Goal: Information Seeking & Learning: Compare options

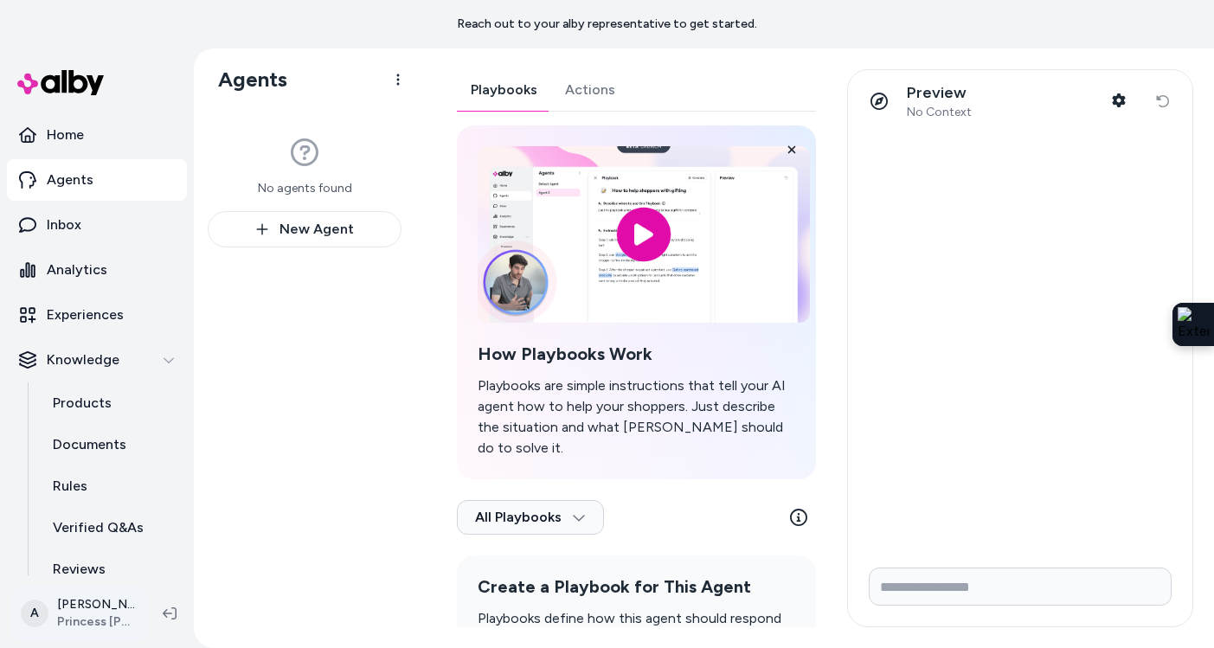
click at [120, 608] on html "Reach out to your alby representative to get started. Home Agents Inbox Analyti…" at bounding box center [607, 324] width 1214 height 648
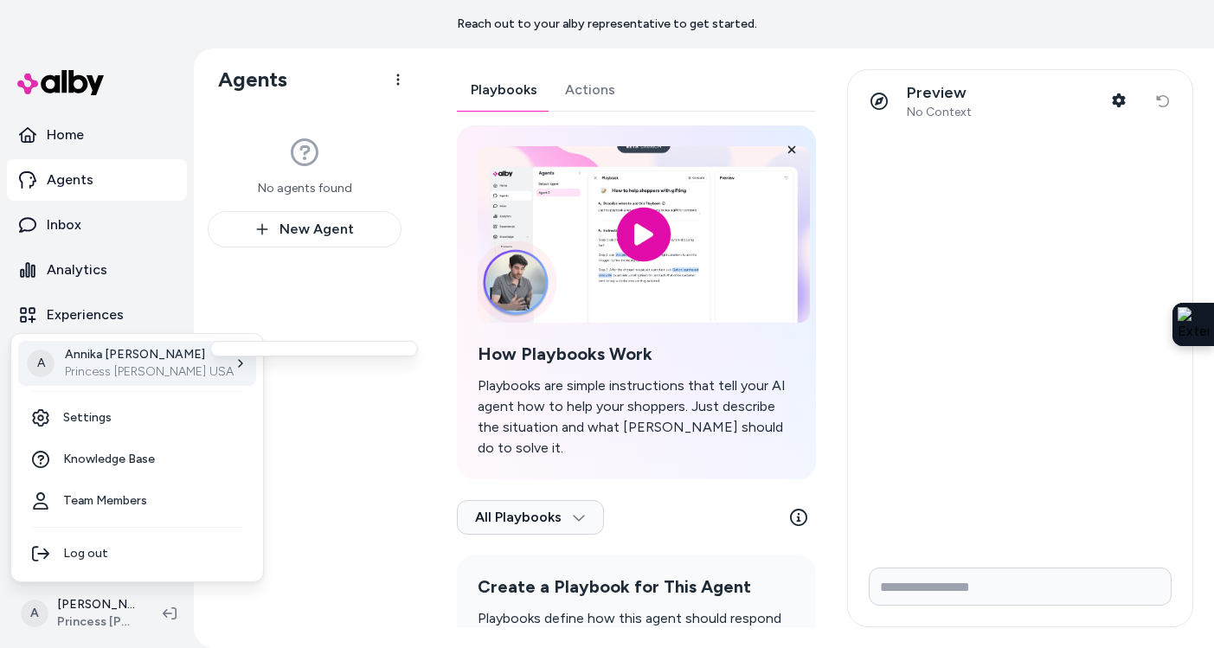
click at [141, 375] on p "Princess [PERSON_NAME] USA" at bounding box center [149, 371] width 169 height 17
click at [272, 296] on html "Reach out to your alby representative to get started. Home Agents Inbox Analyti…" at bounding box center [607, 324] width 1214 height 648
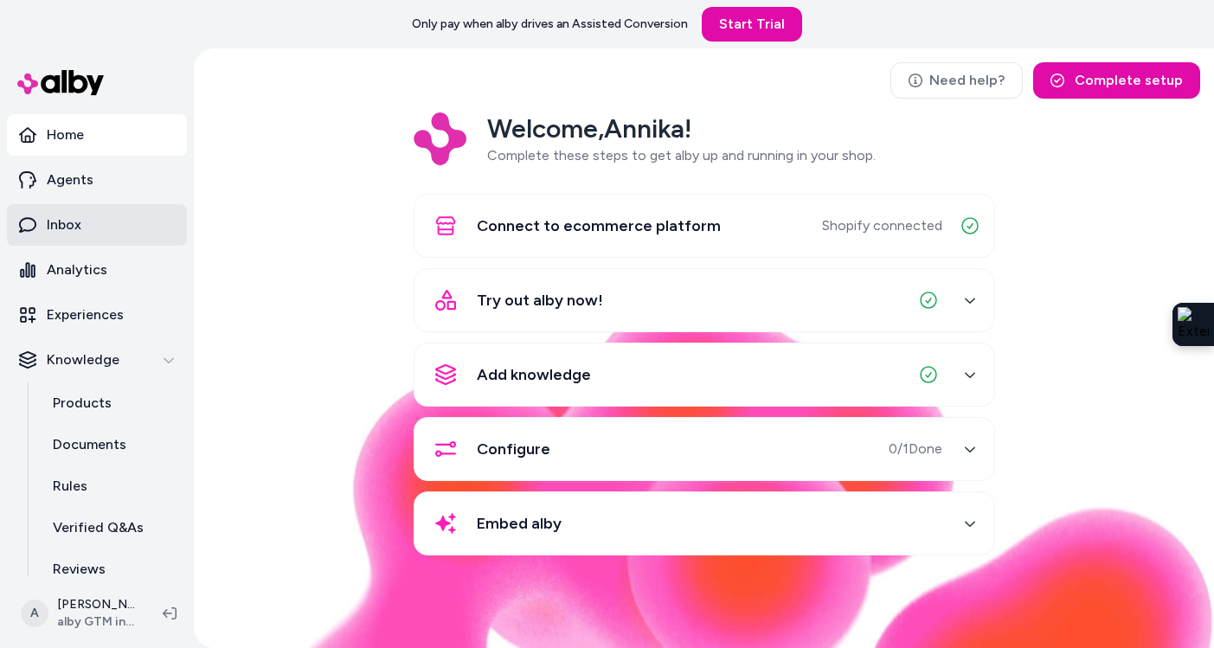
click at [126, 233] on link "Inbox" at bounding box center [97, 225] width 180 height 42
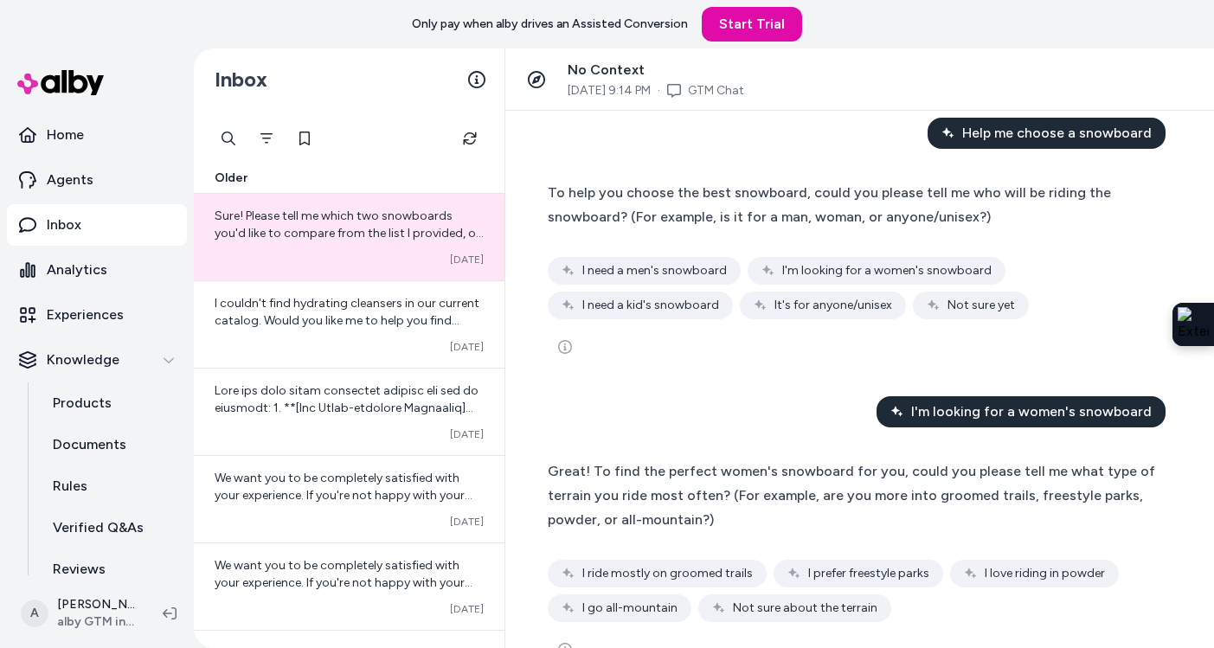
scroll to position [21, 0]
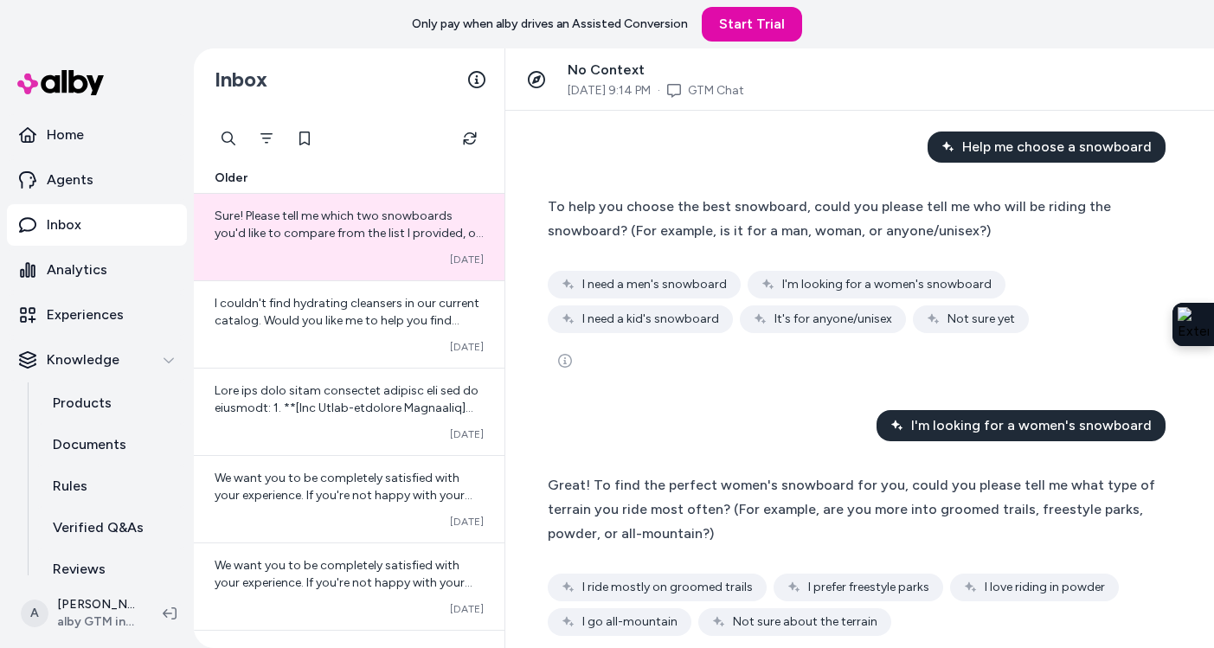
click at [671, 232] on span "To help you choose the best snowboard, could you please tell me who will be rid…" at bounding box center [829, 218] width 563 height 41
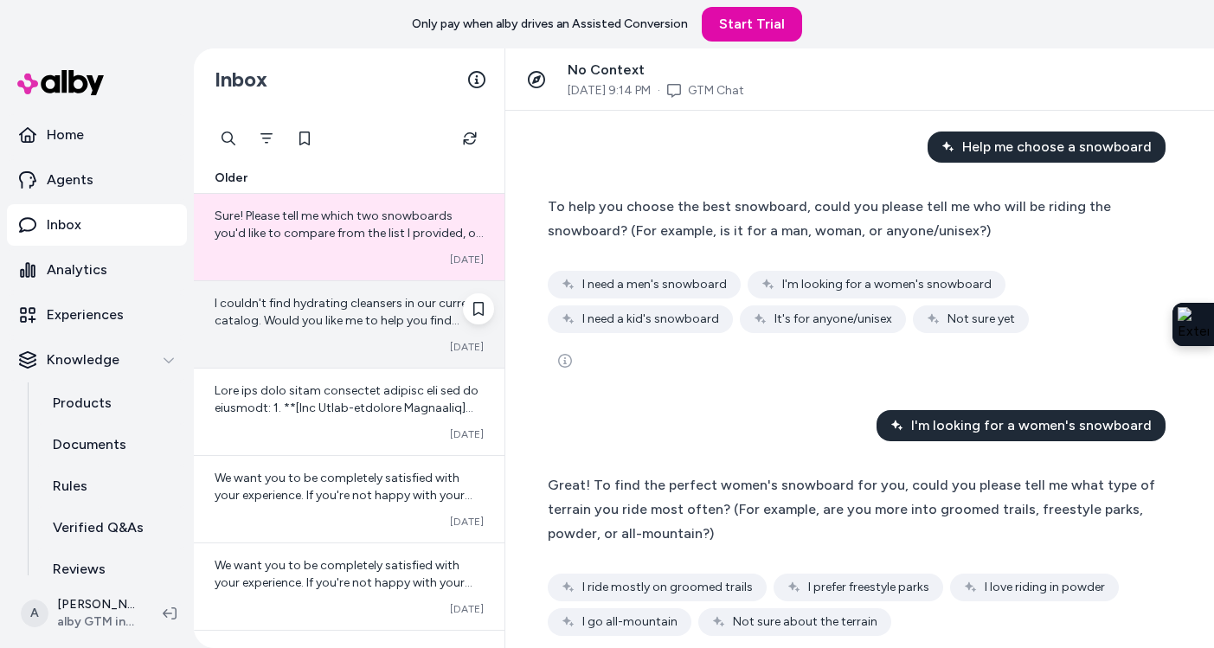
click at [425, 344] on div "Converted Jul 08" at bounding box center [349, 347] width 269 height 14
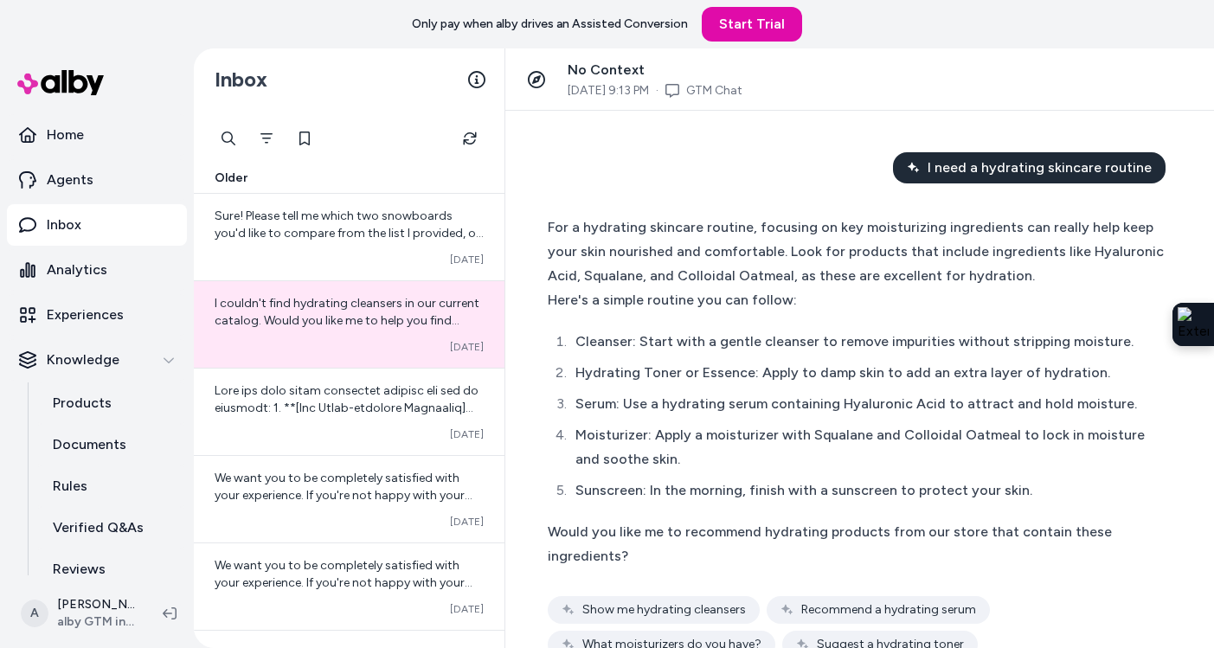
scroll to position [35, 0]
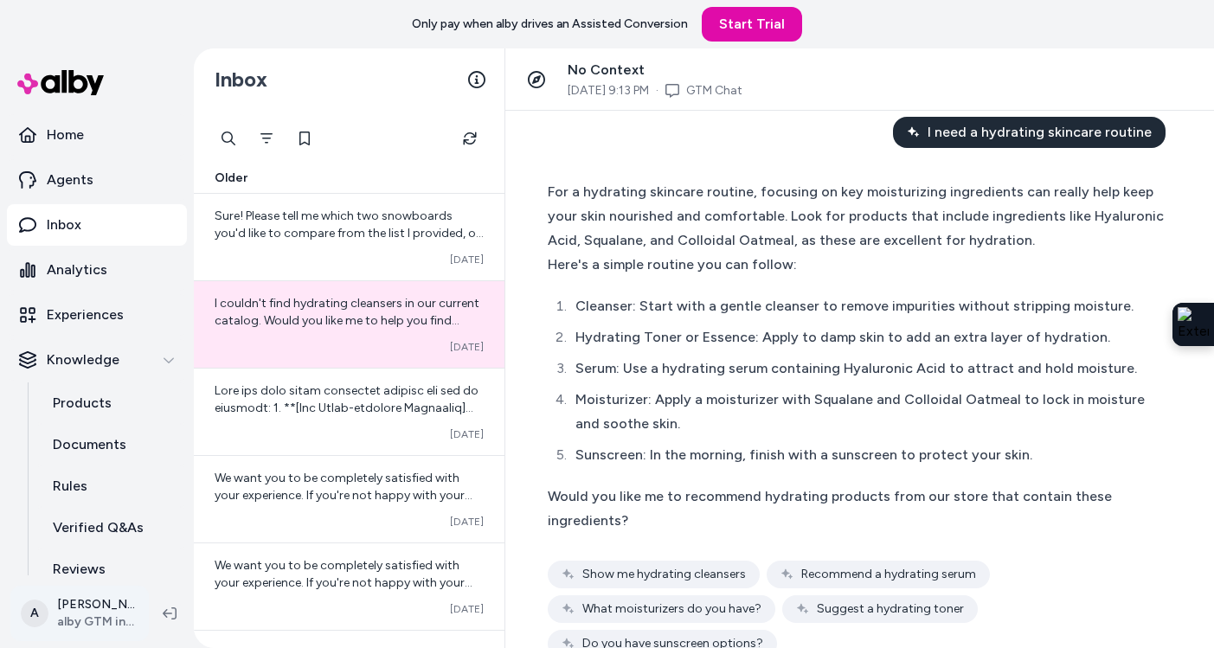
click at [119, 631] on html "Only pay when alby drives an Assisted Conversion Start Trial Home Agents Inbox …" at bounding box center [607, 324] width 1214 height 648
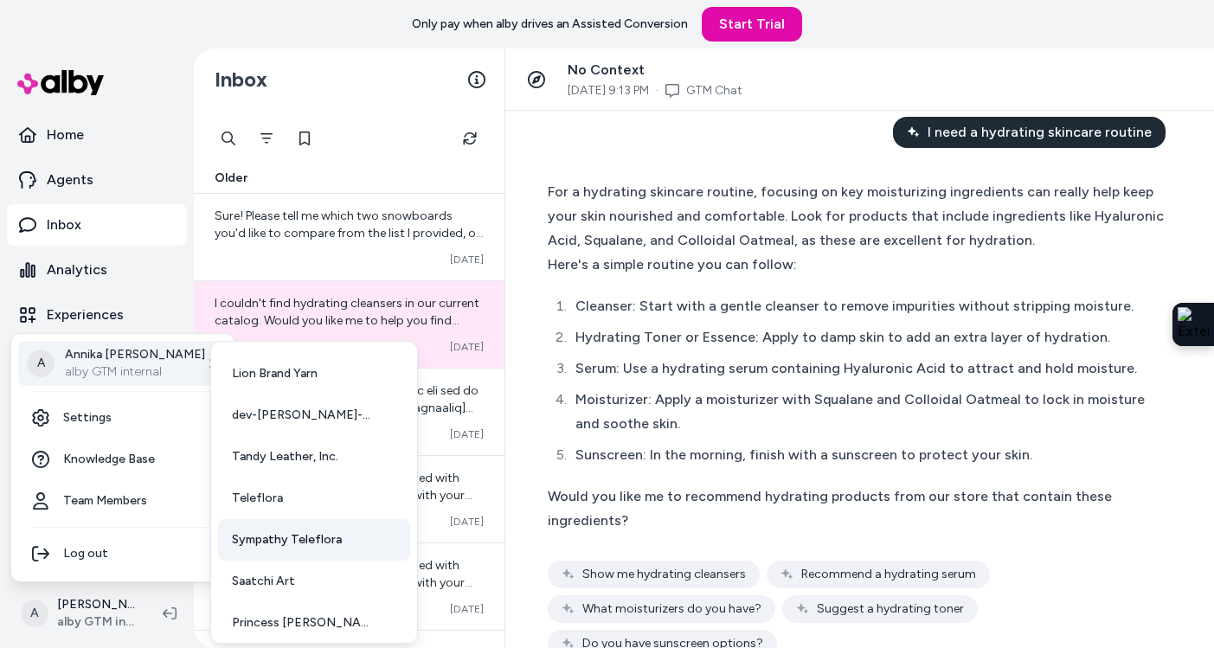
scroll to position [45, 0]
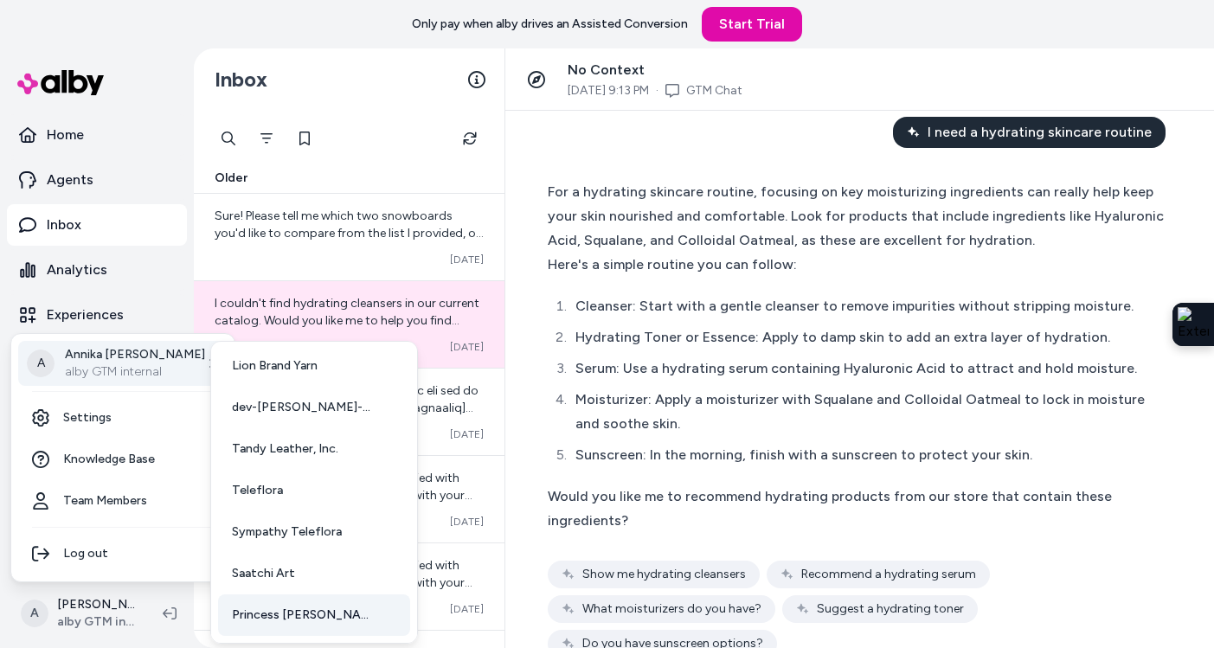
click at [303, 619] on span "Princess [PERSON_NAME] USA" at bounding box center [303, 615] width 143 height 17
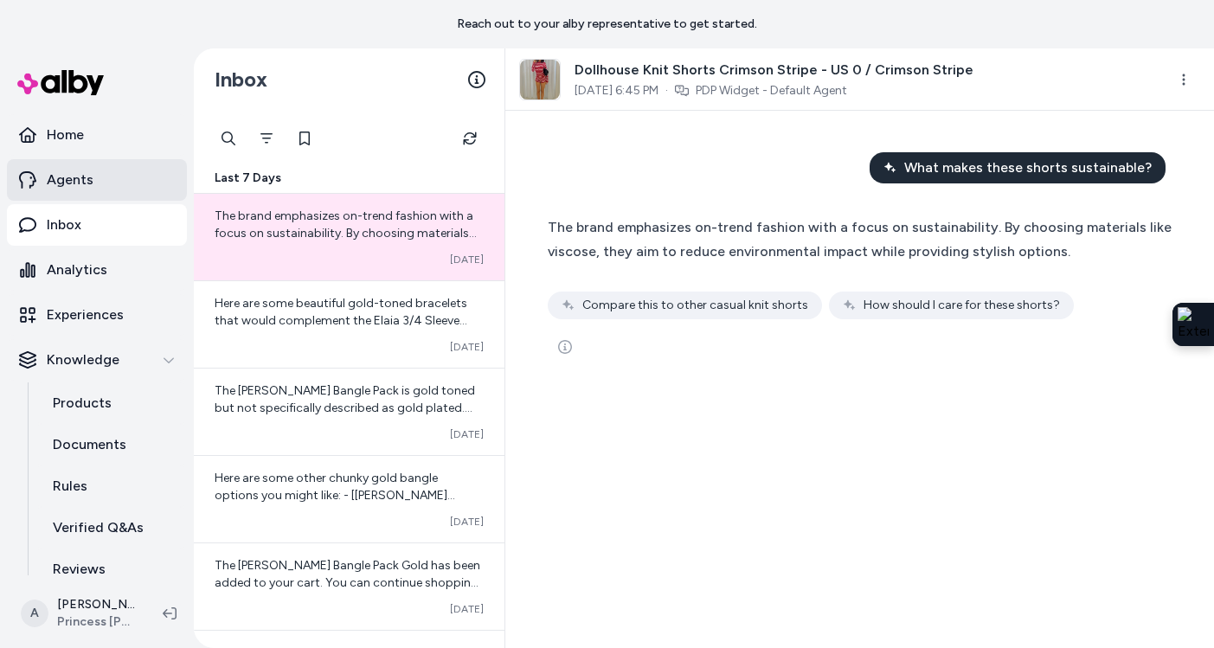
click at [109, 180] on link "Agents" at bounding box center [97, 180] width 180 height 42
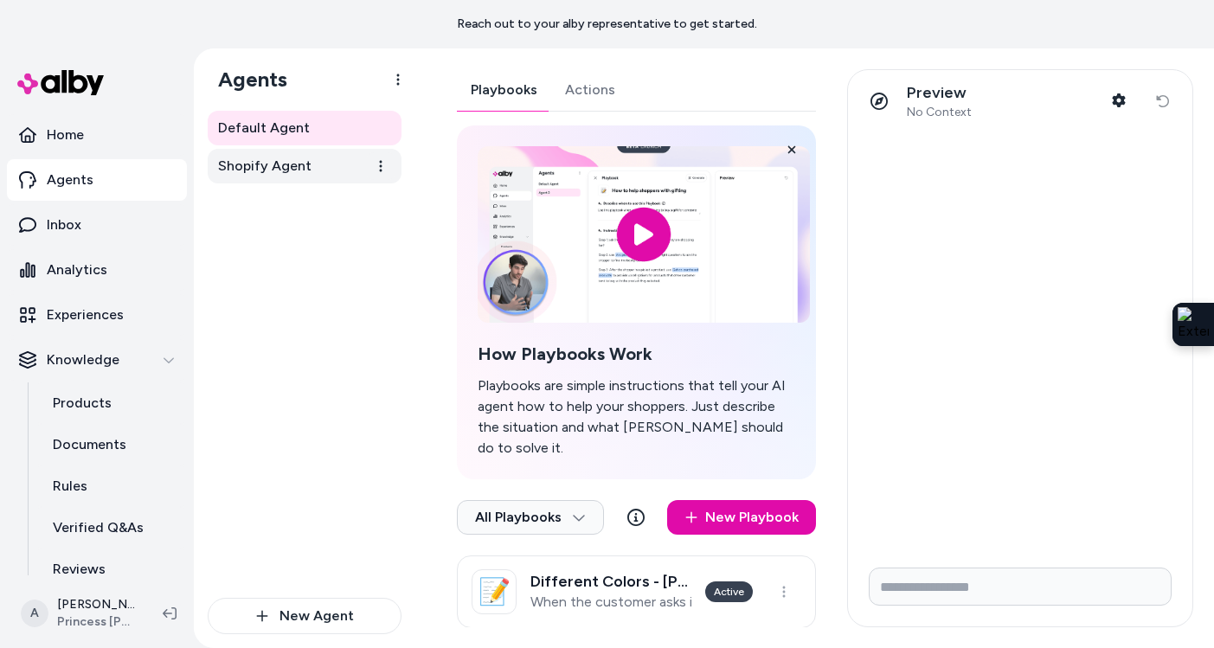
click at [291, 167] on span "Shopify Agent" at bounding box center [264, 166] width 93 height 21
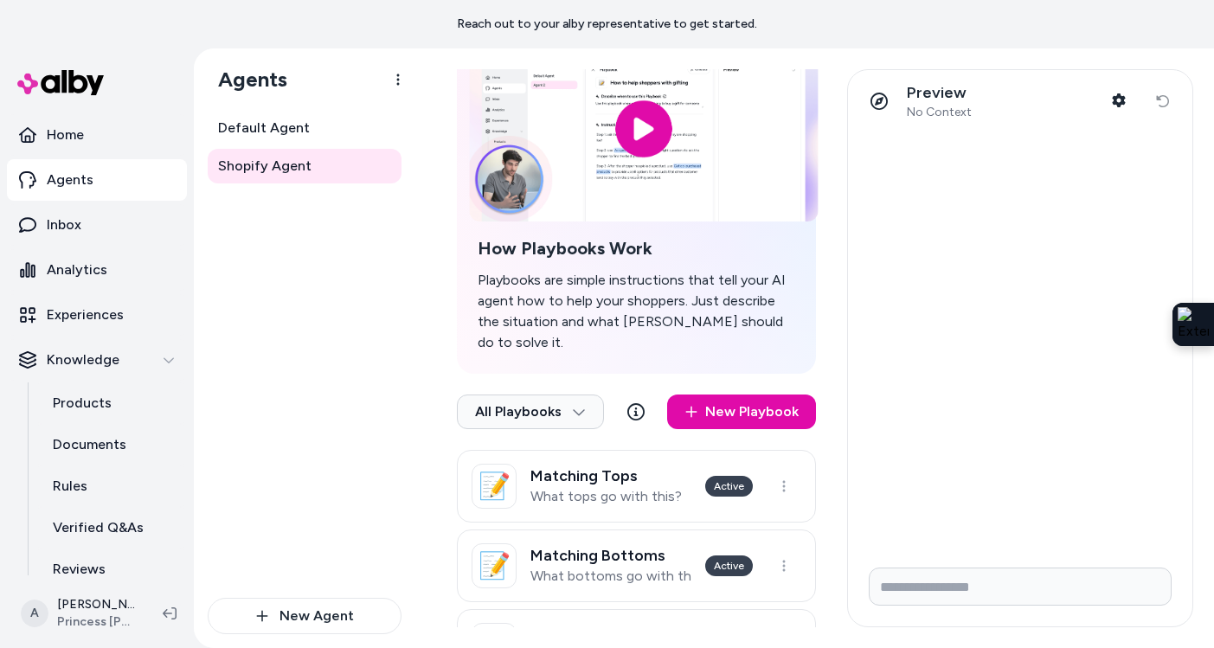
scroll to position [240, 0]
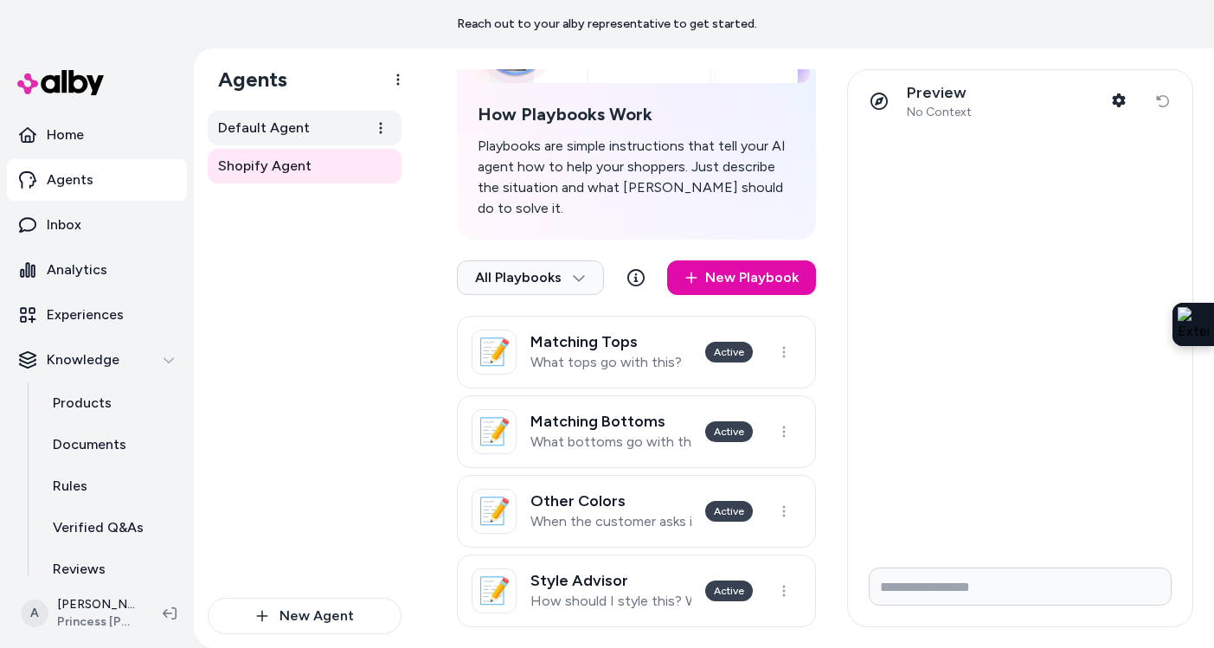
click at [331, 140] on link "Default Agent" at bounding box center [305, 128] width 194 height 35
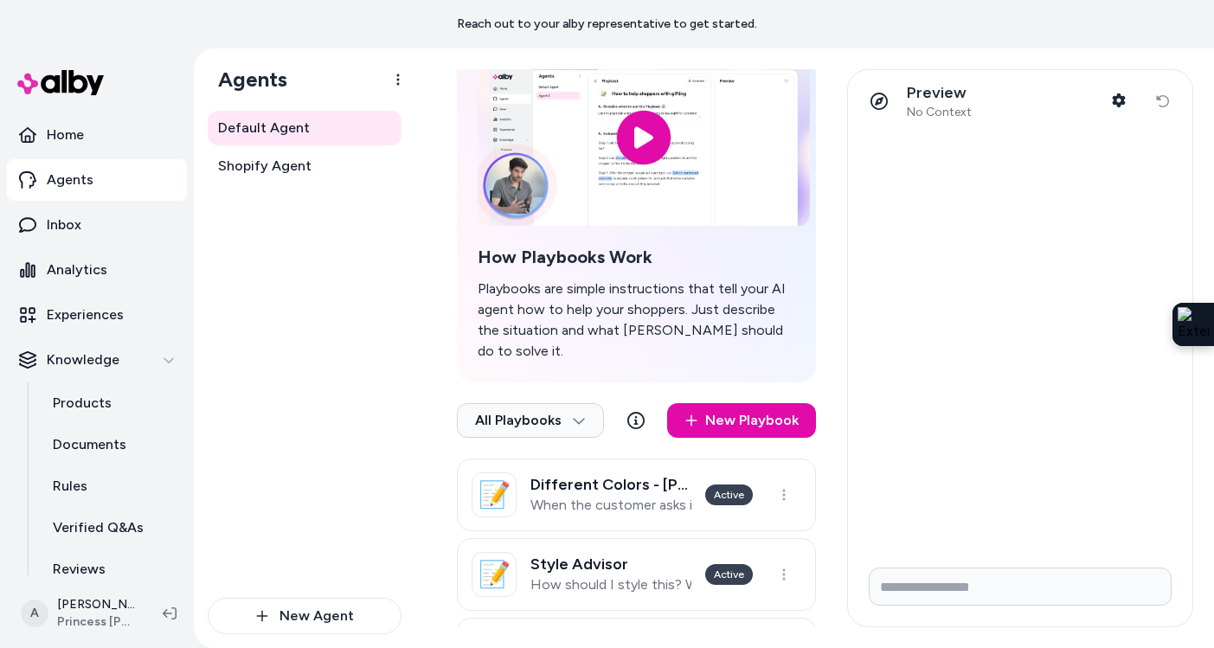
scroll to position [160, 0]
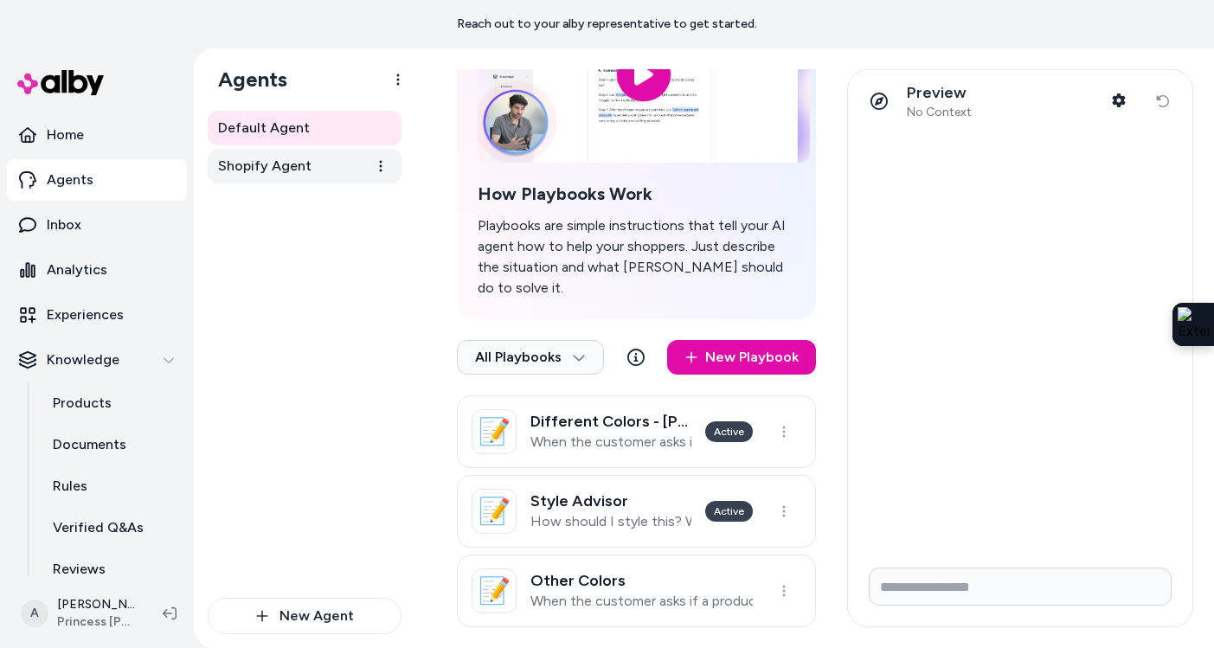
click at [306, 171] on span "Shopify Agent" at bounding box center [264, 166] width 93 height 21
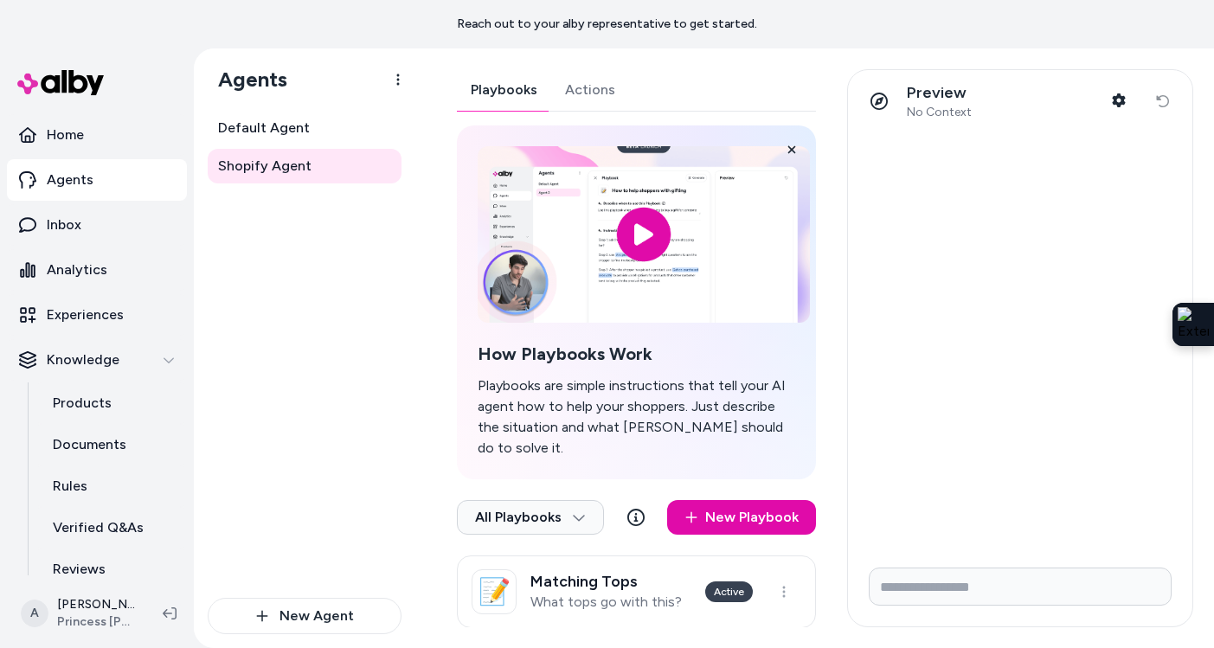
scroll to position [240, 0]
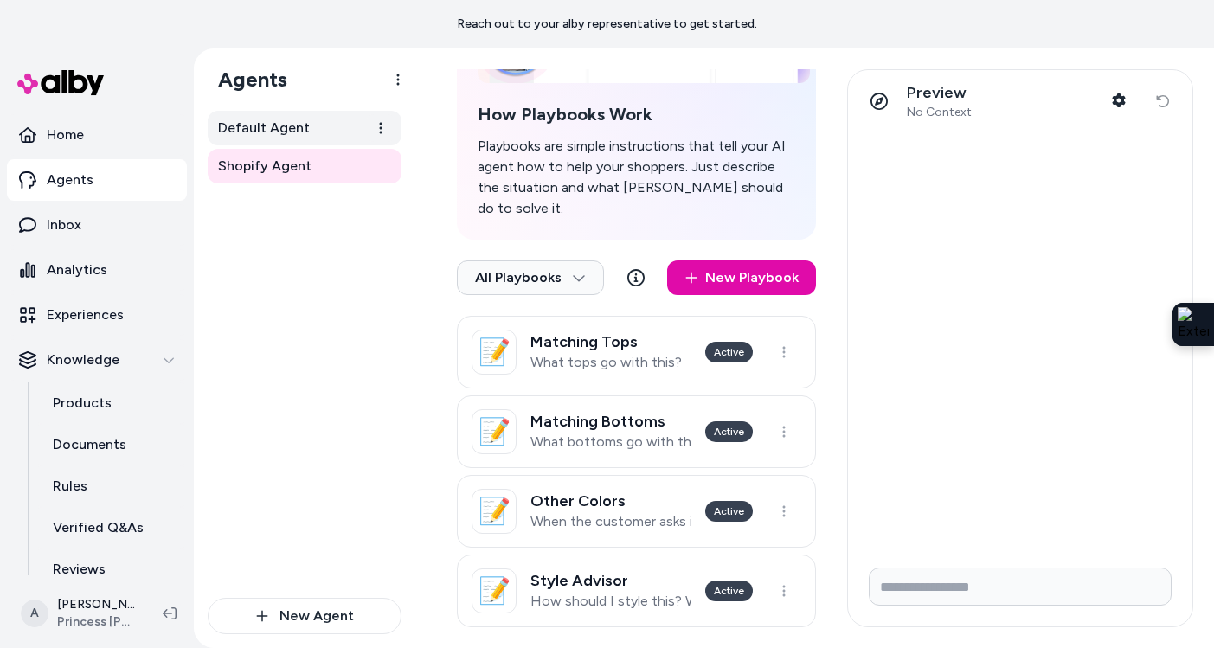
click at [327, 130] on link "Default Agent" at bounding box center [305, 128] width 194 height 35
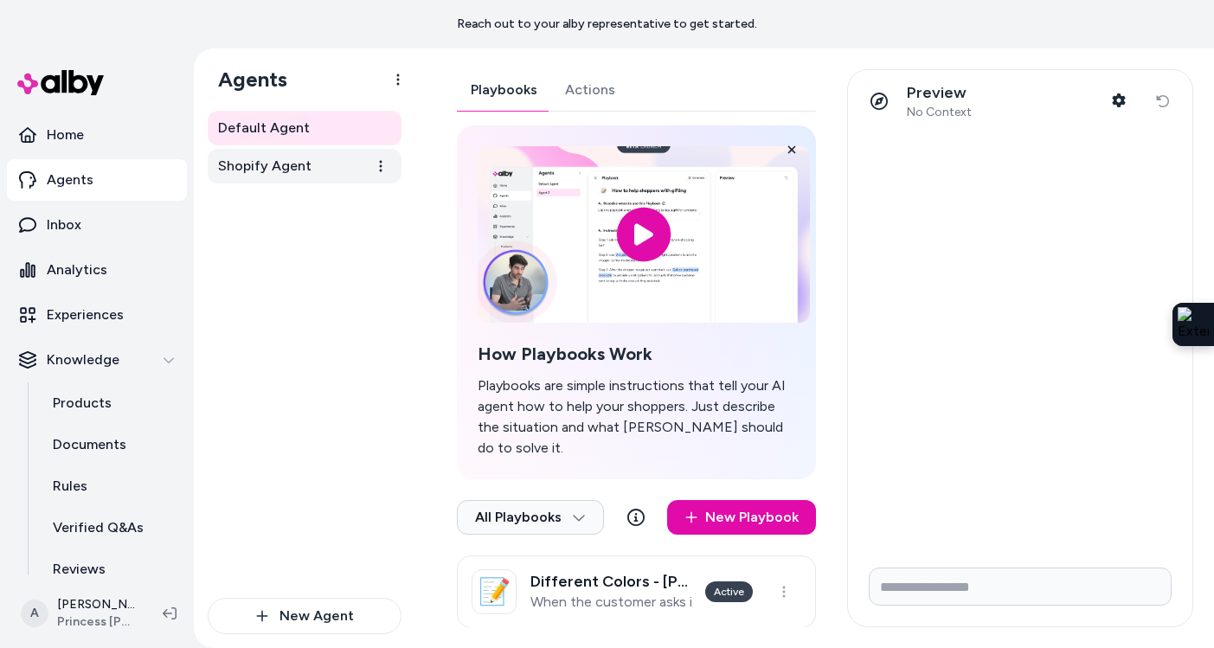
click at [334, 161] on link "Shopify Agent" at bounding box center [305, 166] width 194 height 35
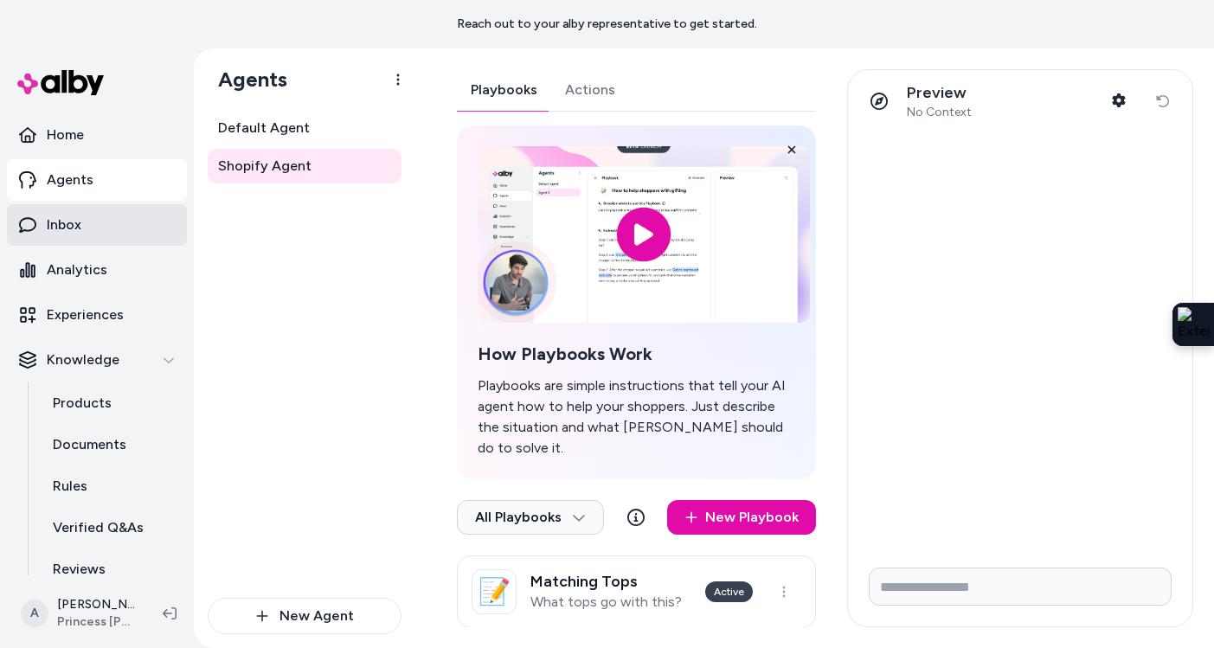
click at [130, 234] on link "Inbox" at bounding box center [97, 225] width 180 height 42
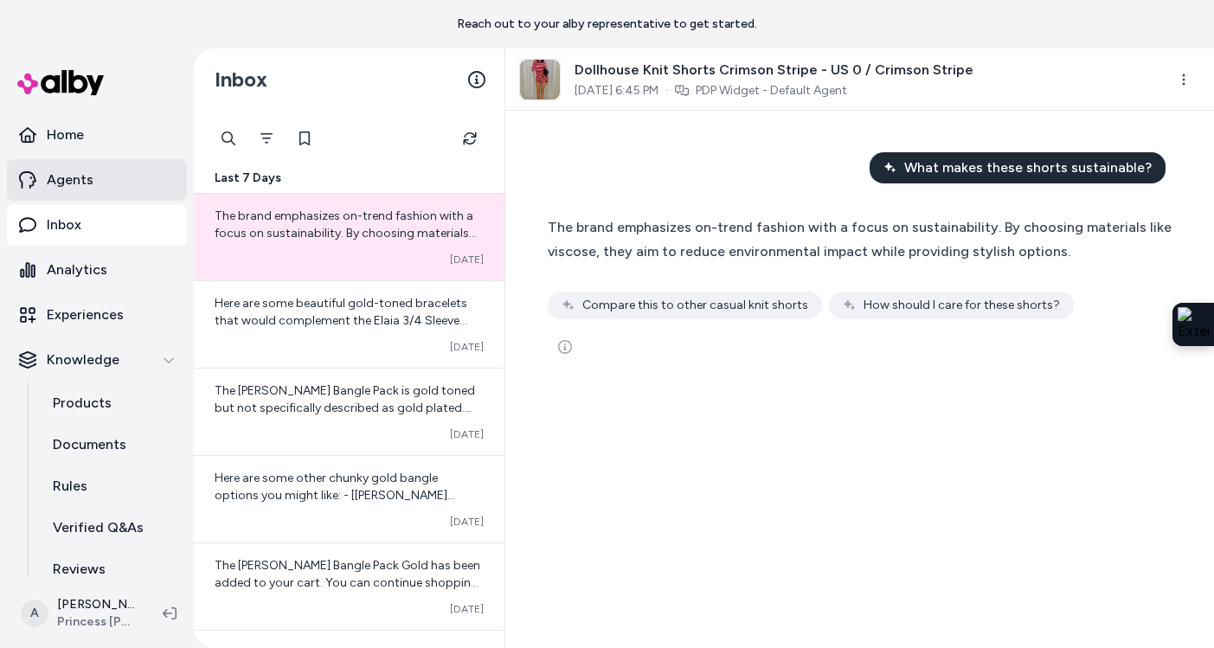
click at [134, 176] on link "Agents" at bounding box center [97, 180] width 180 height 42
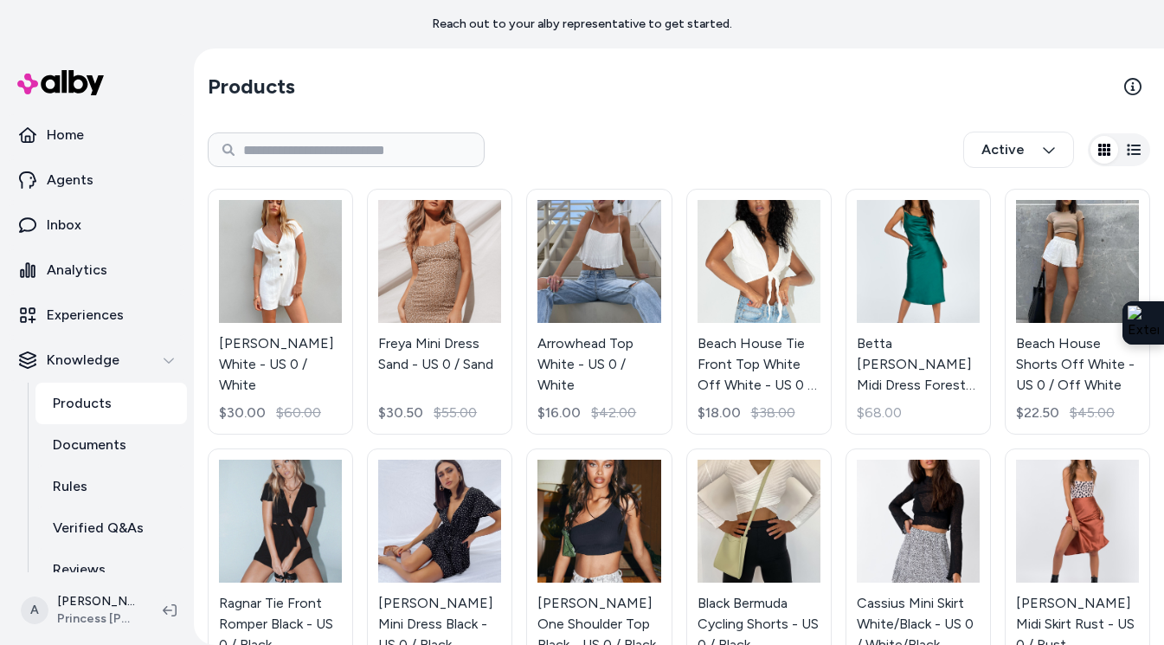
scroll to position [19, 0]
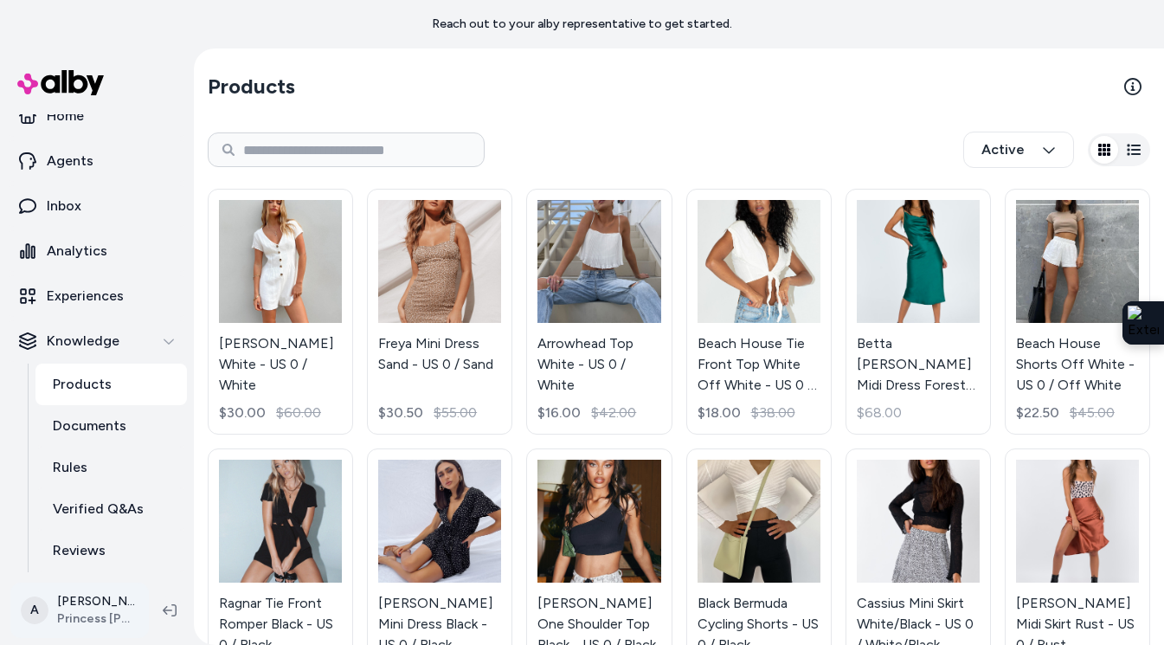
click at [119, 608] on html "Reach out to your alby representative to get started. Home Agents Inbox Analyti…" at bounding box center [582, 322] width 1164 height 645
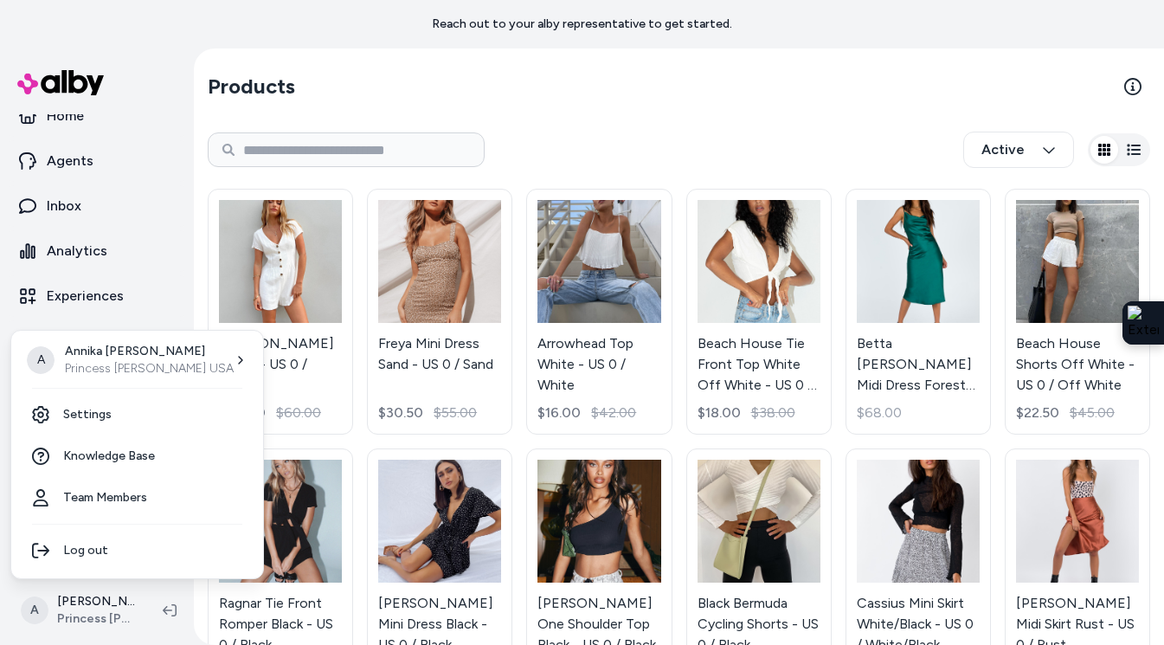
click at [400, 87] on html "Reach out to your alby representative to get started. Home Agents Inbox Analyti…" at bounding box center [582, 322] width 1164 height 645
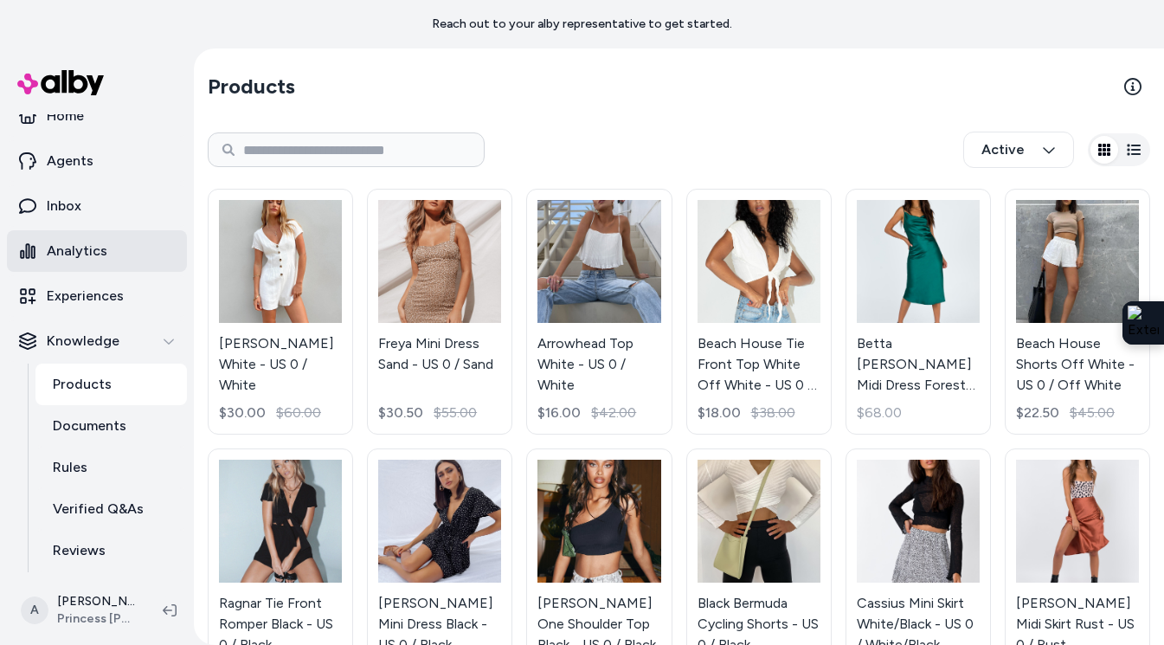
click at [118, 249] on link "Analytics" at bounding box center [97, 251] width 180 height 42
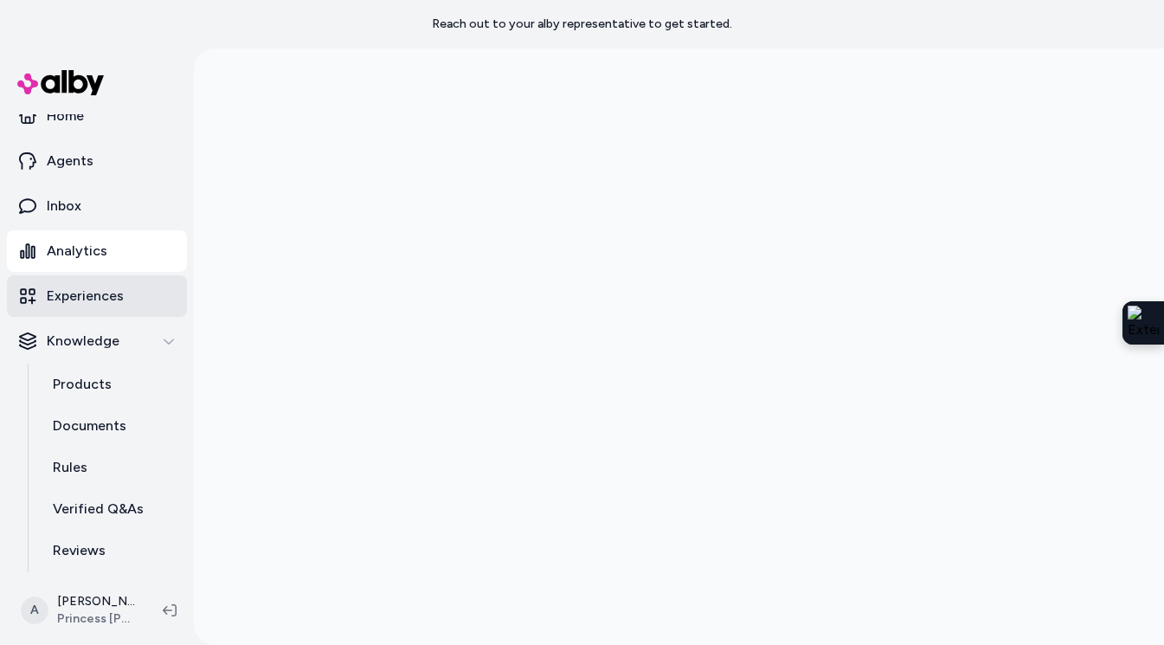
click at [121, 301] on p "Experiences" at bounding box center [85, 296] width 77 height 21
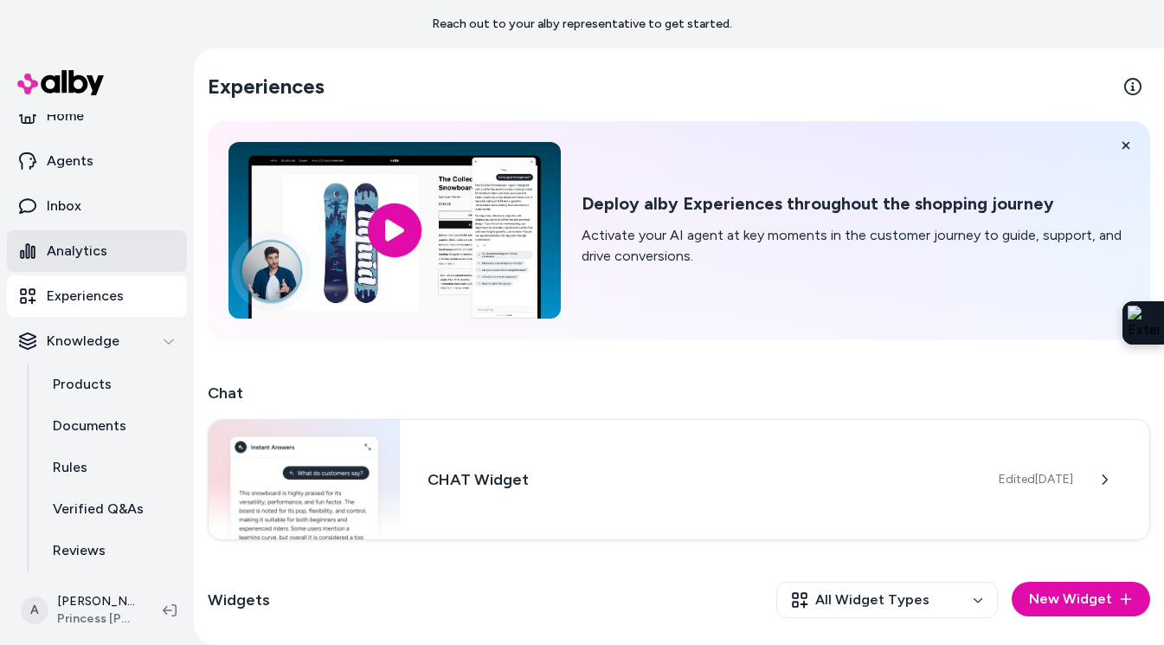
click at [91, 254] on p "Analytics" at bounding box center [77, 251] width 61 height 21
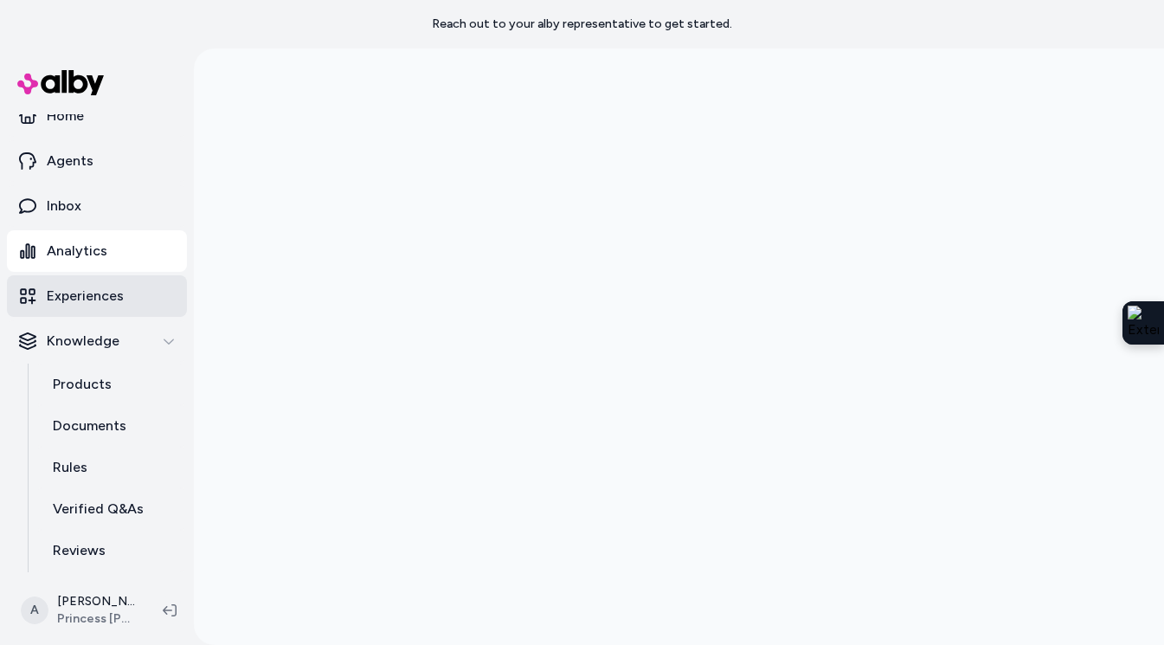
click at [84, 298] on p "Experiences" at bounding box center [85, 296] width 77 height 21
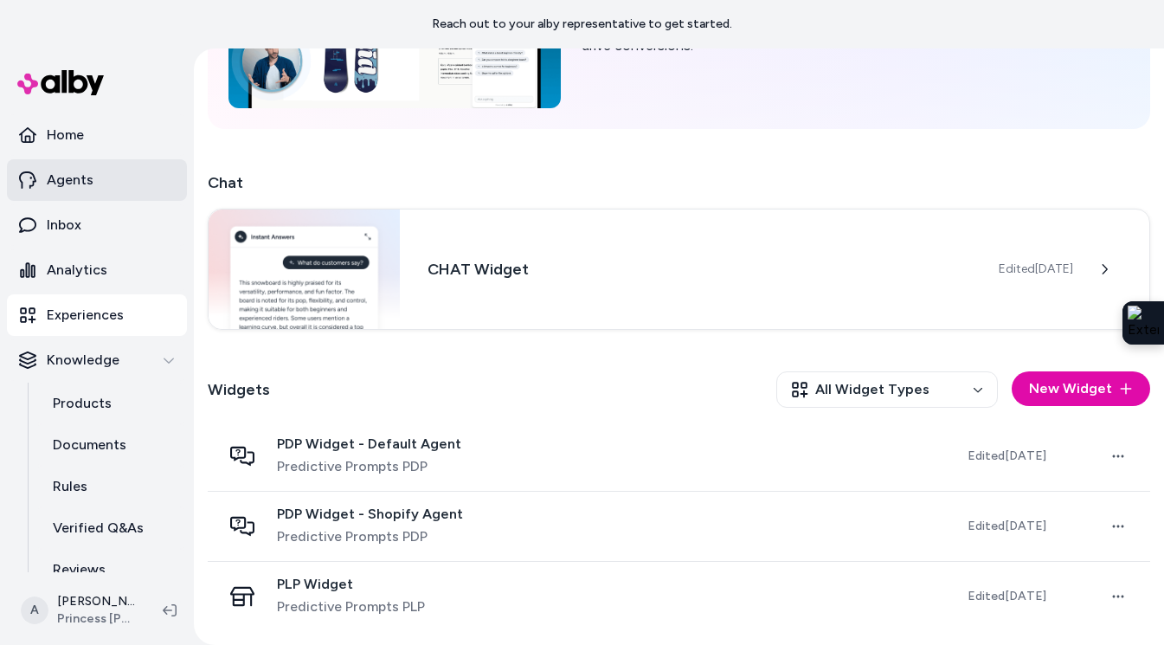
click at [80, 180] on p "Agents" at bounding box center [70, 180] width 47 height 21
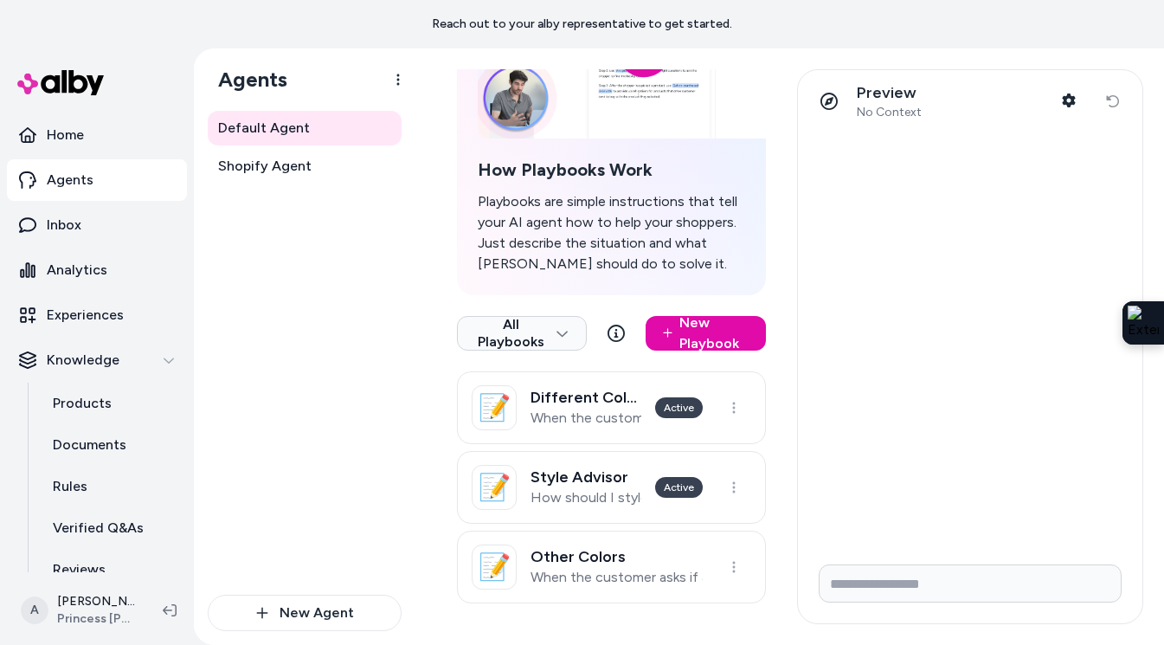
scroll to position [184, 3]
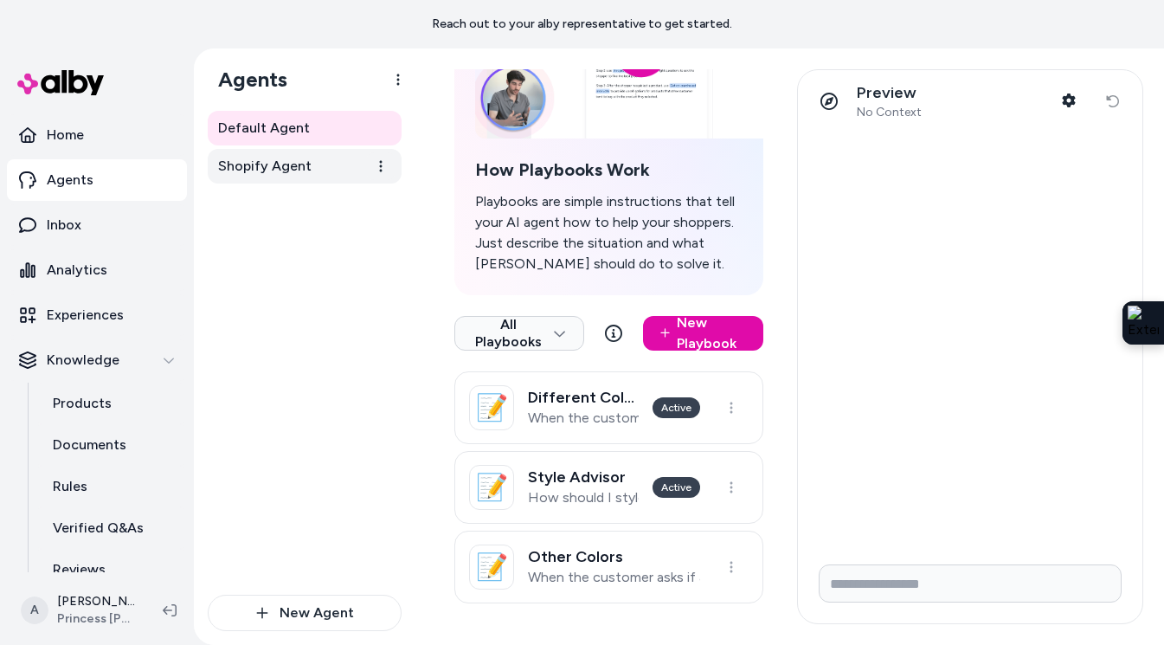
click at [353, 177] on link "Shopify Agent" at bounding box center [305, 166] width 194 height 35
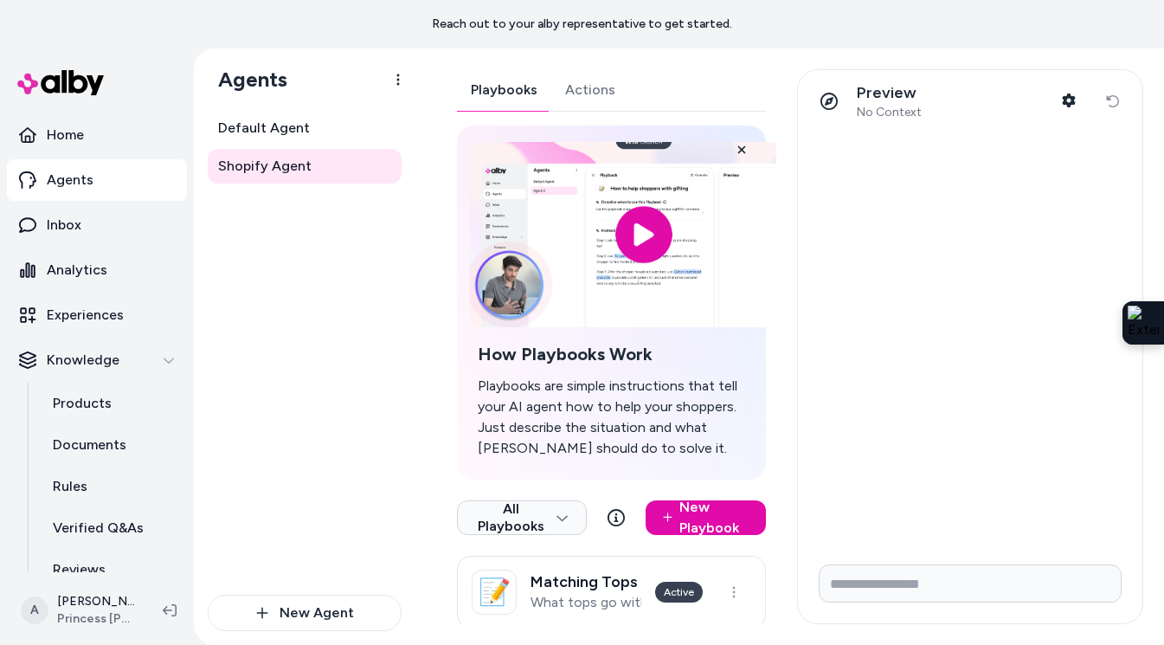
scroll to position [264, 0]
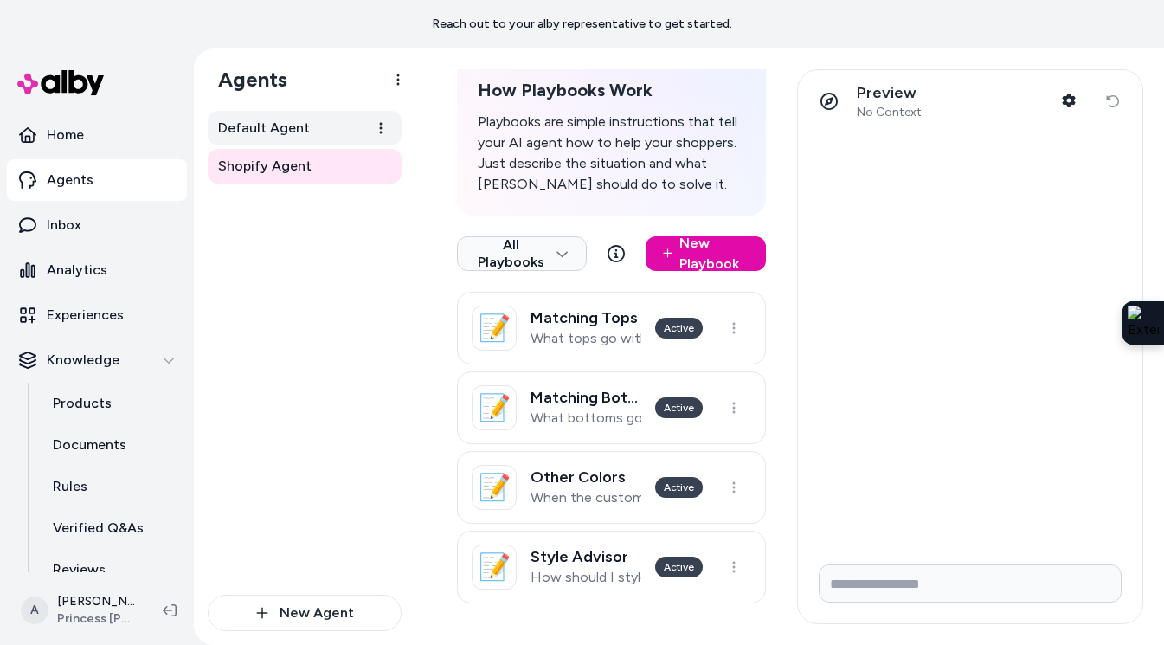
click at [320, 142] on link "Default Agent" at bounding box center [305, 128] width 194 height 35
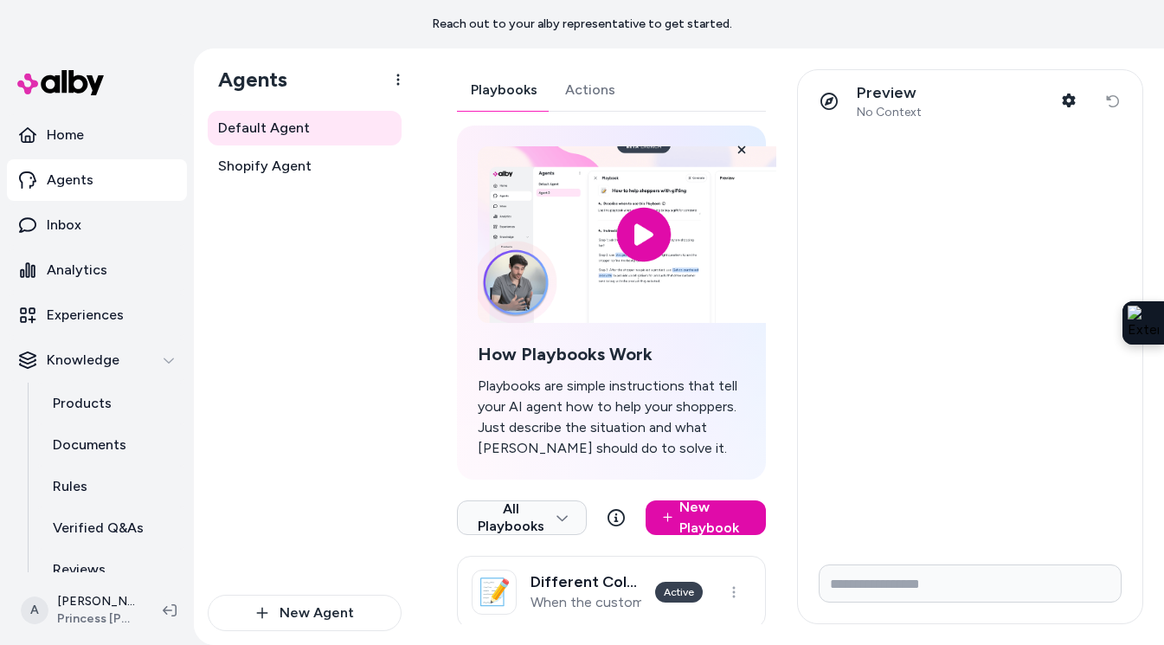
scroll to position [184, 0]
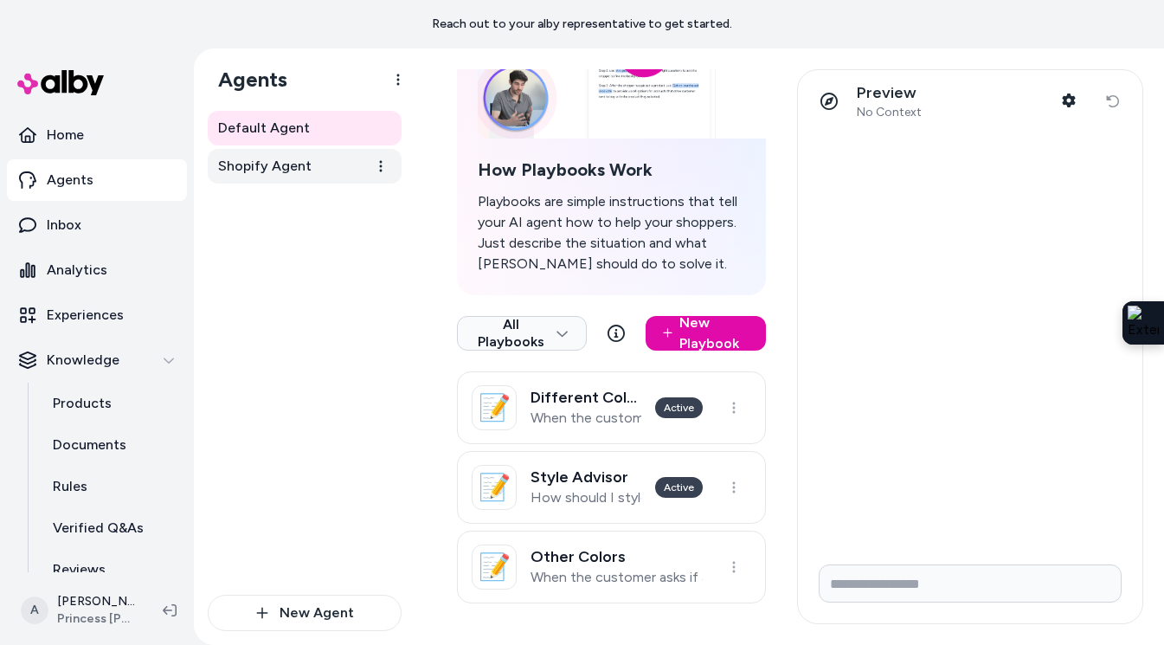
click at [324, 154] on link "Shopify Agent" at bounding box center [305, 166] width 194 height 35
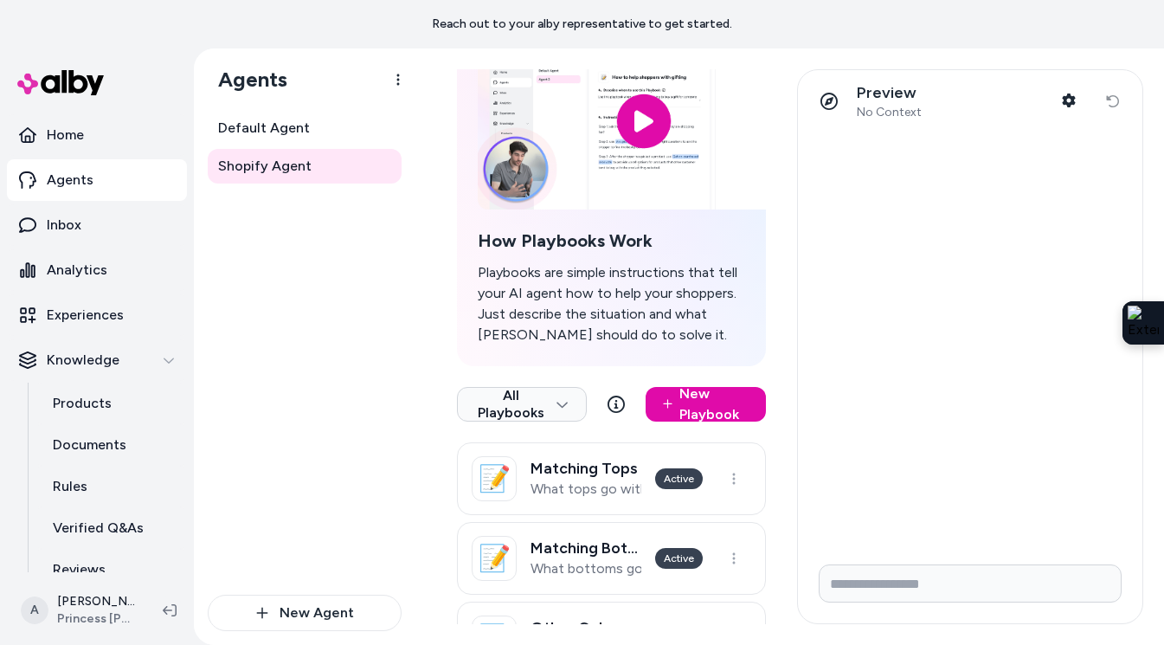
scroll to position [264, 0]
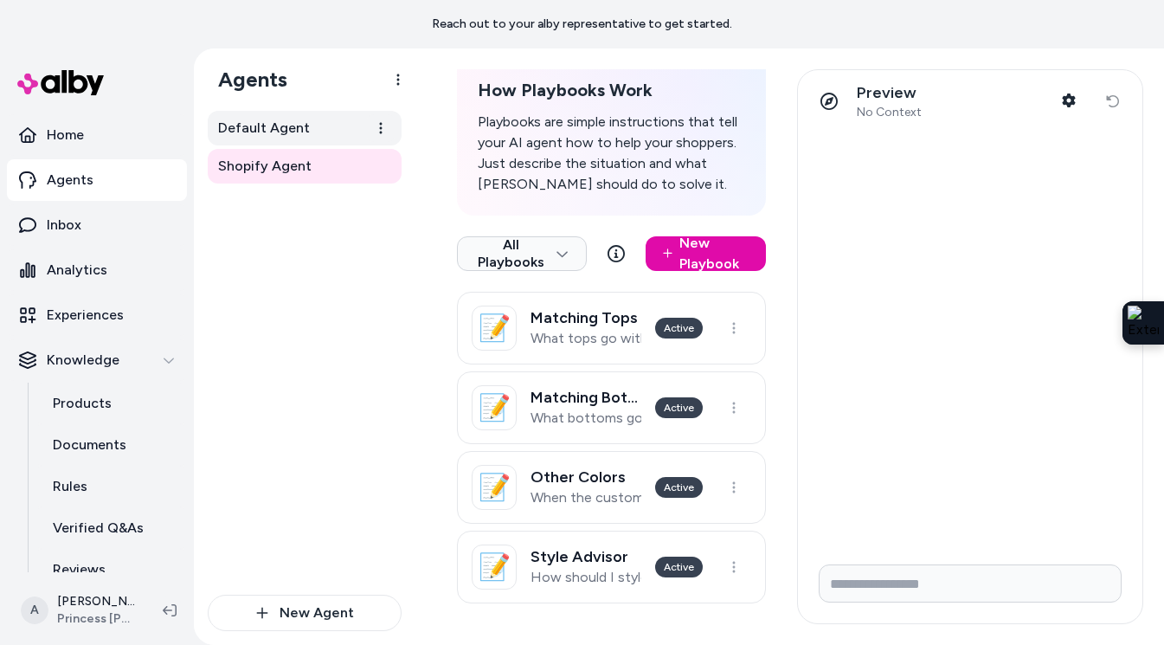
click at [312, 134] on link "Default Agent" at bounding box center [305, 128] width 194 height 35
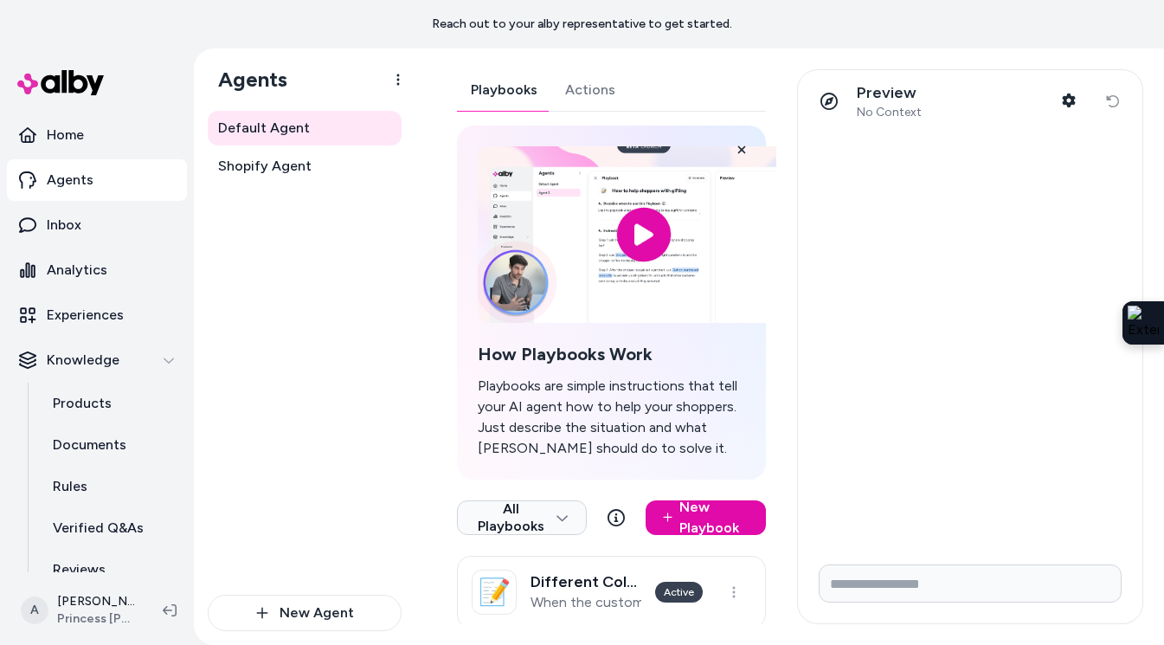
scroll to position [184, 0]
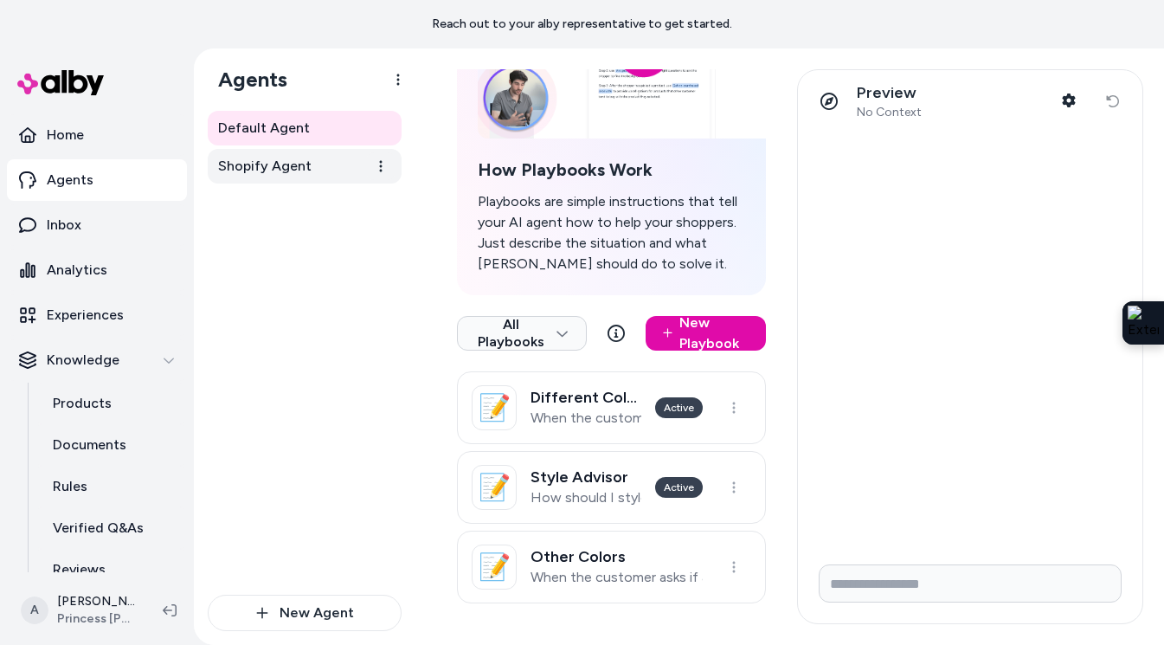
click at [346, 166] on link "Shopify Agent" at bounding box center [305, 166] width 194 height 35
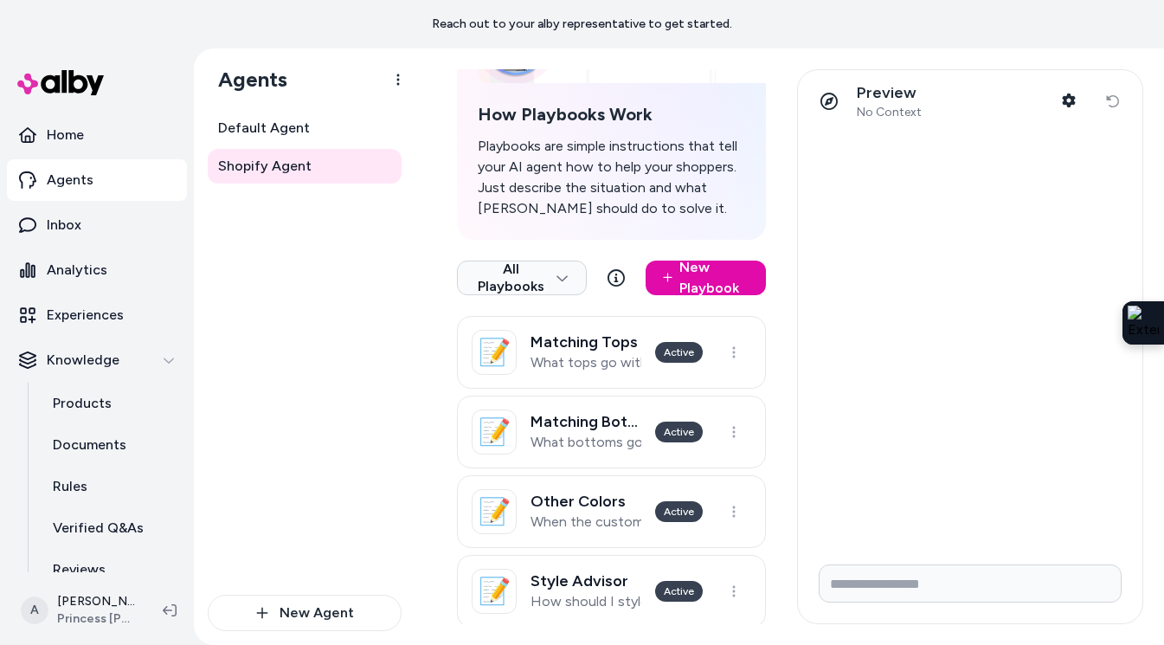
scroll to position [264, 0]
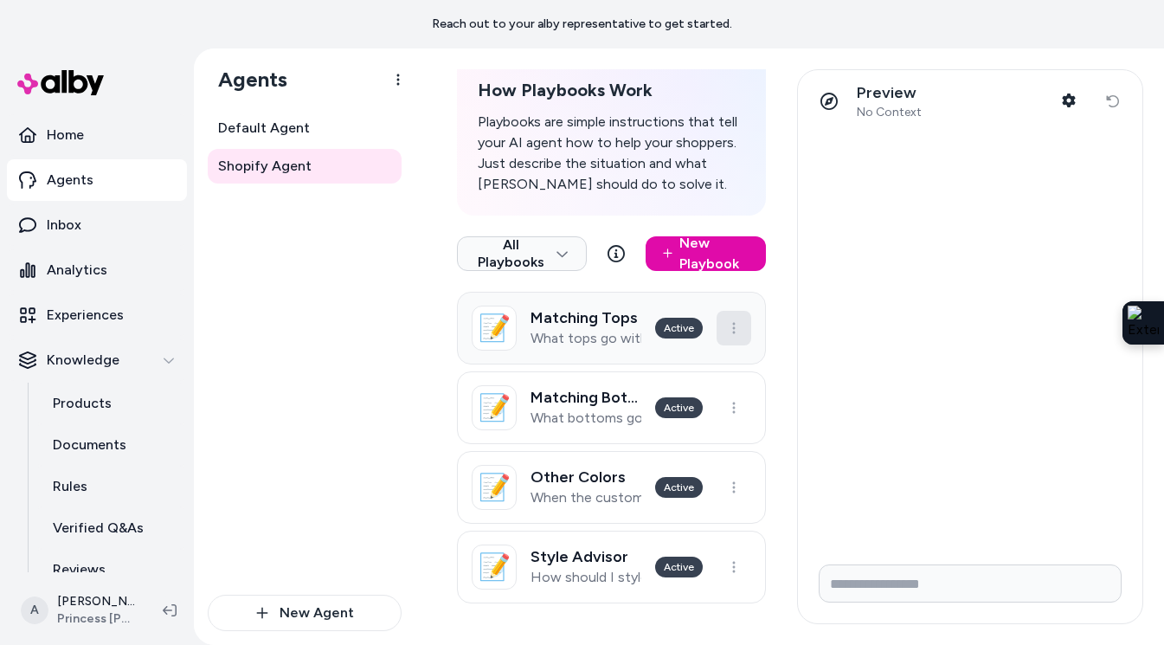
click at [729, 335] on html "Reach out to your alby representative to get started. Home Agents Inbox Analyti…" at bounding box center [582, 322] width 1164 height 645
click at [280, 299] on html "Reach out to your alby representative to get started. Home Agents Inbox Analyti…" at bounding box center [582, 322] width 1164 height 645
click at [281, 124] on span "Default Agent" at bounding box center [264, 128] width 92 height 21
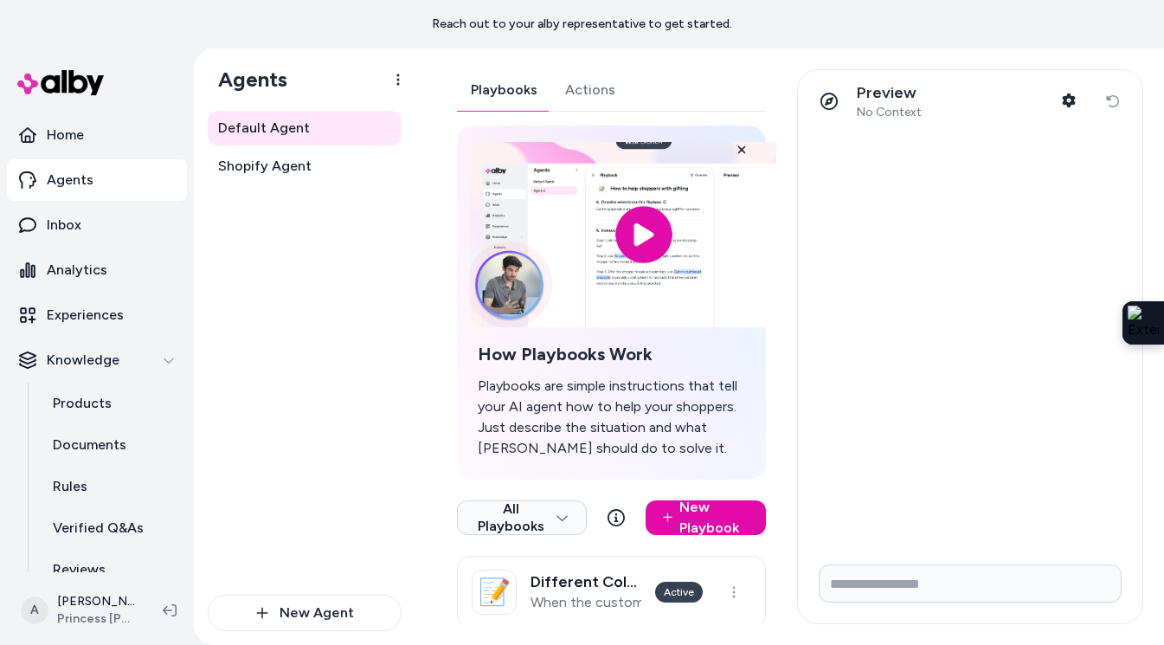
scroll to position [184, 0]
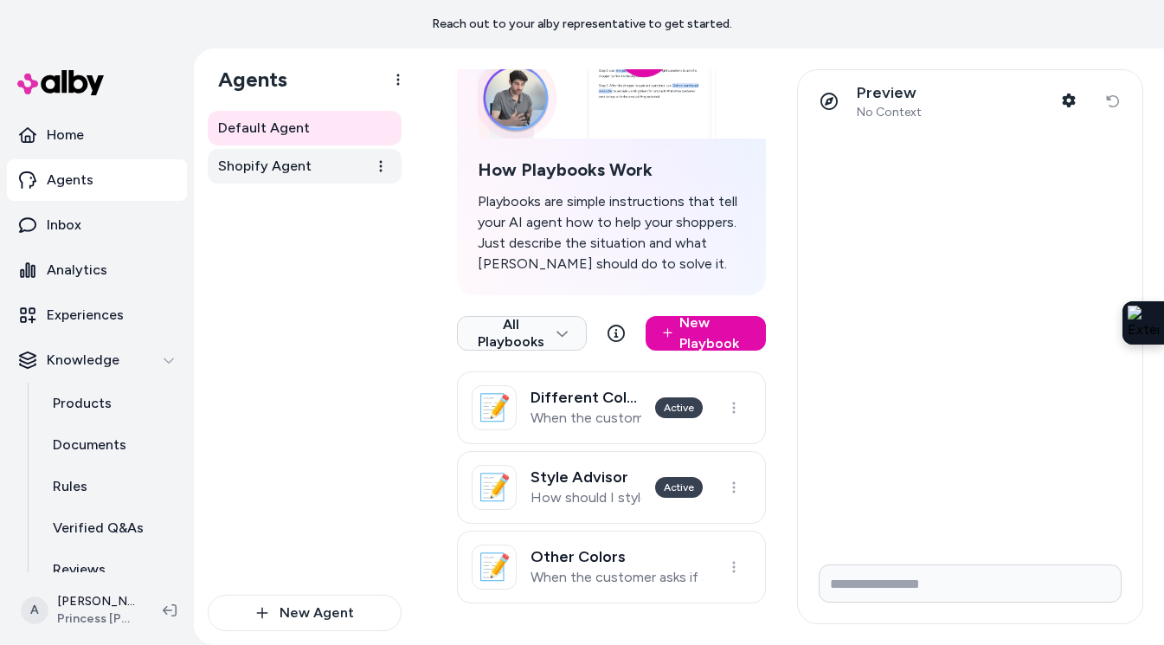
click at [292, 165] on span "Shopify Agent" at bounding box center [264, 166] width 93 height 21
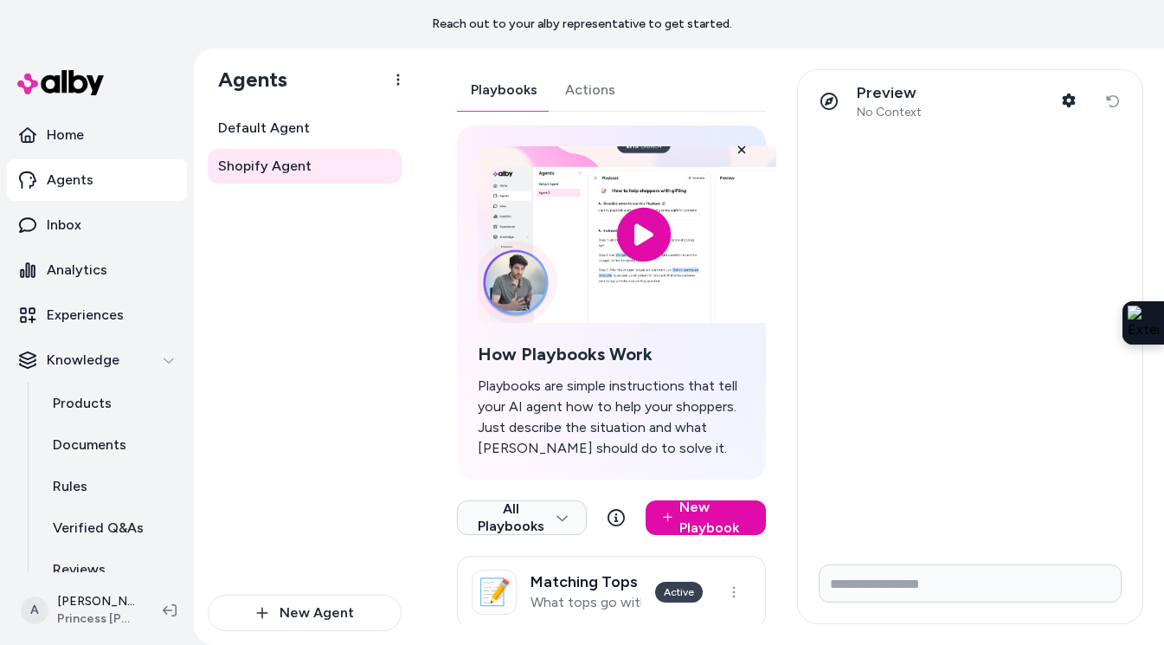
scroll to position [264, 0]
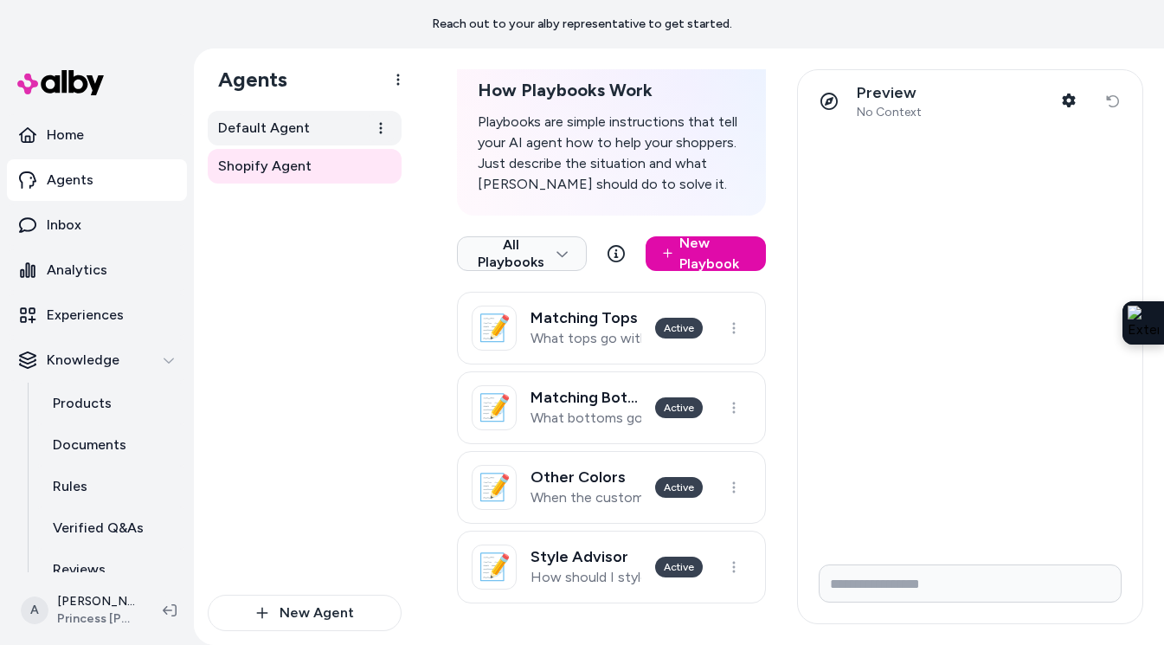
click at [245, 130] on span "Default Agent" at bounding box center [264, 128] width 92 height 21
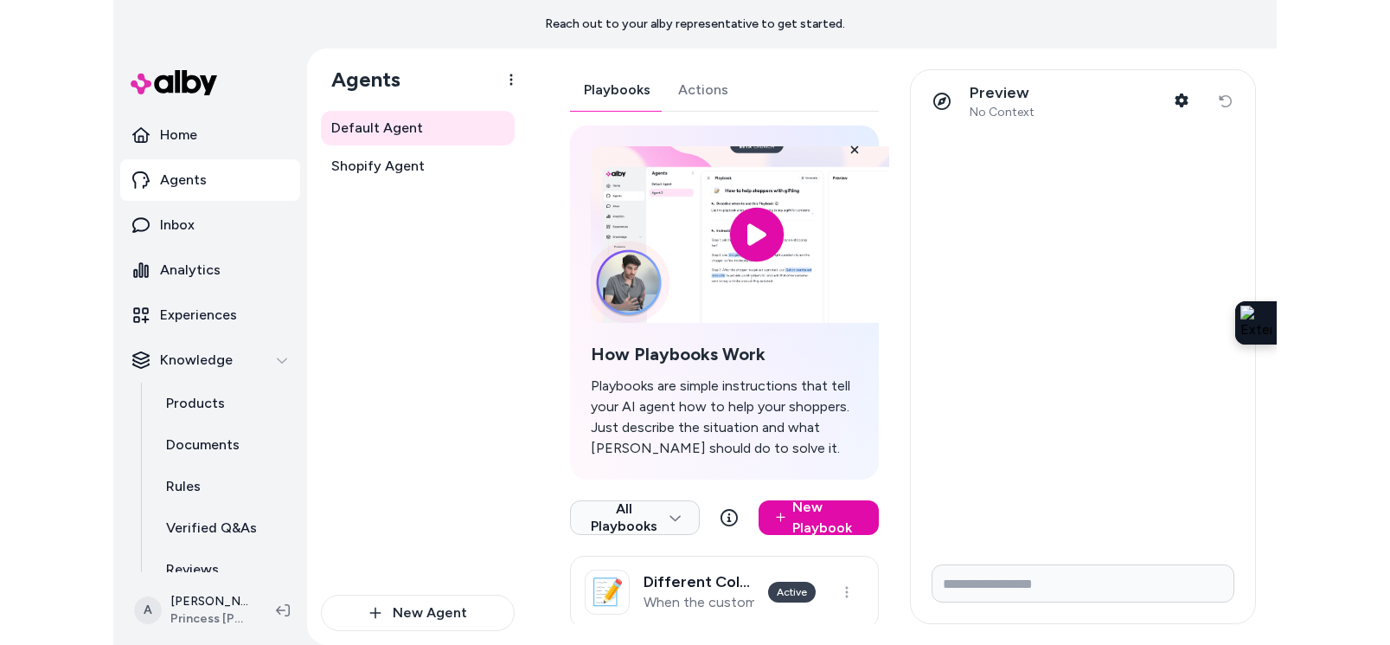
scroll to position [184, 0]
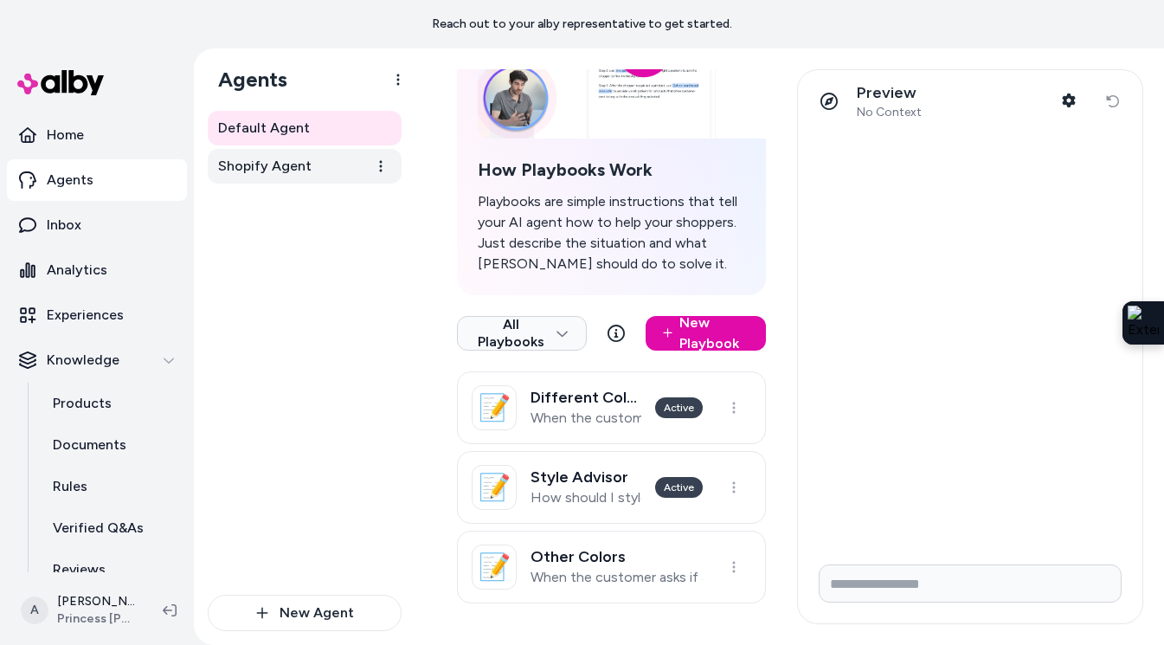
click at [337, 166] on link "Shopify Agent" at bounding box center [305, 166] width 194 height 35
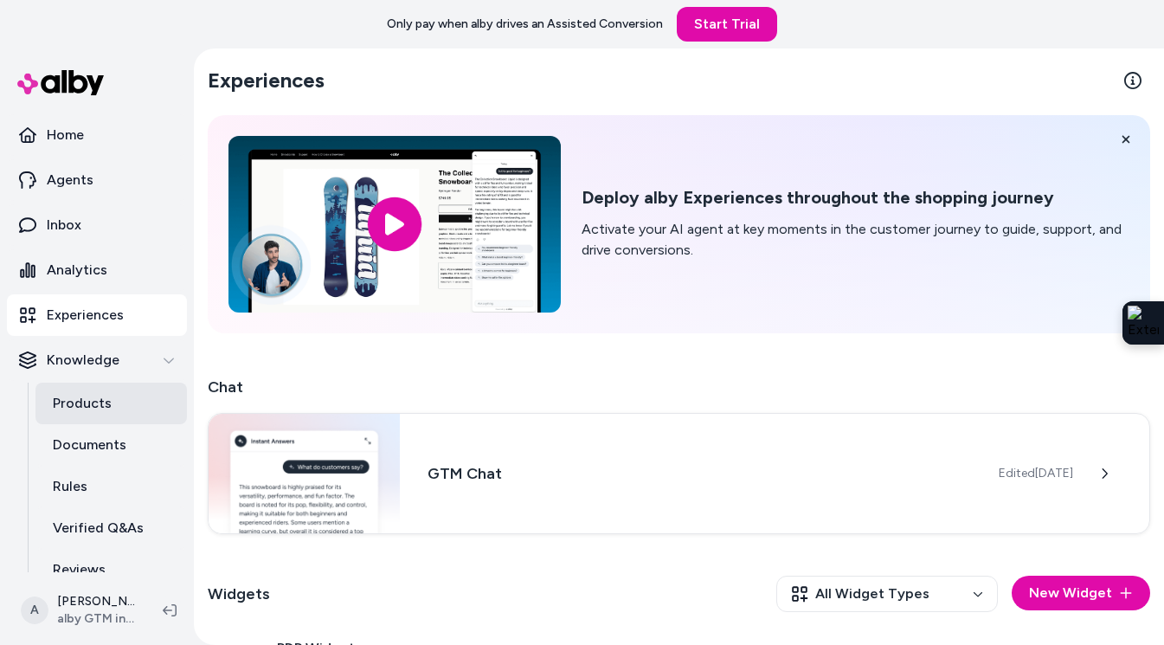
scroll to position [29, 0]
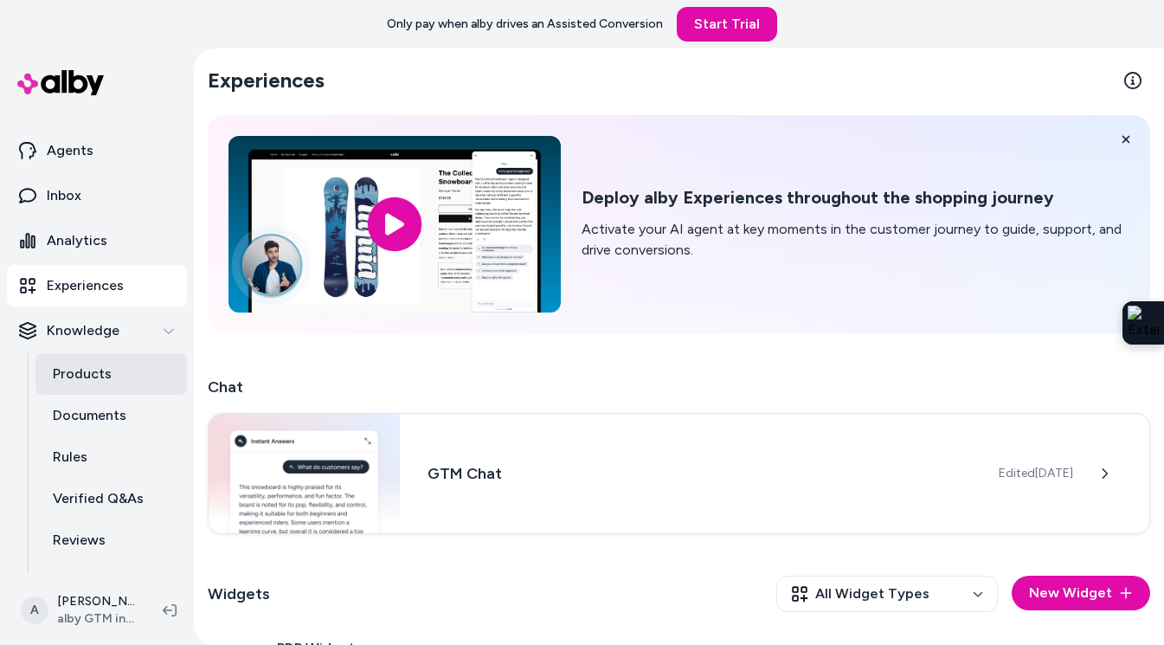
click at [102, 376] on p "Products" at bounding box center [82, 373] width 59 height 21
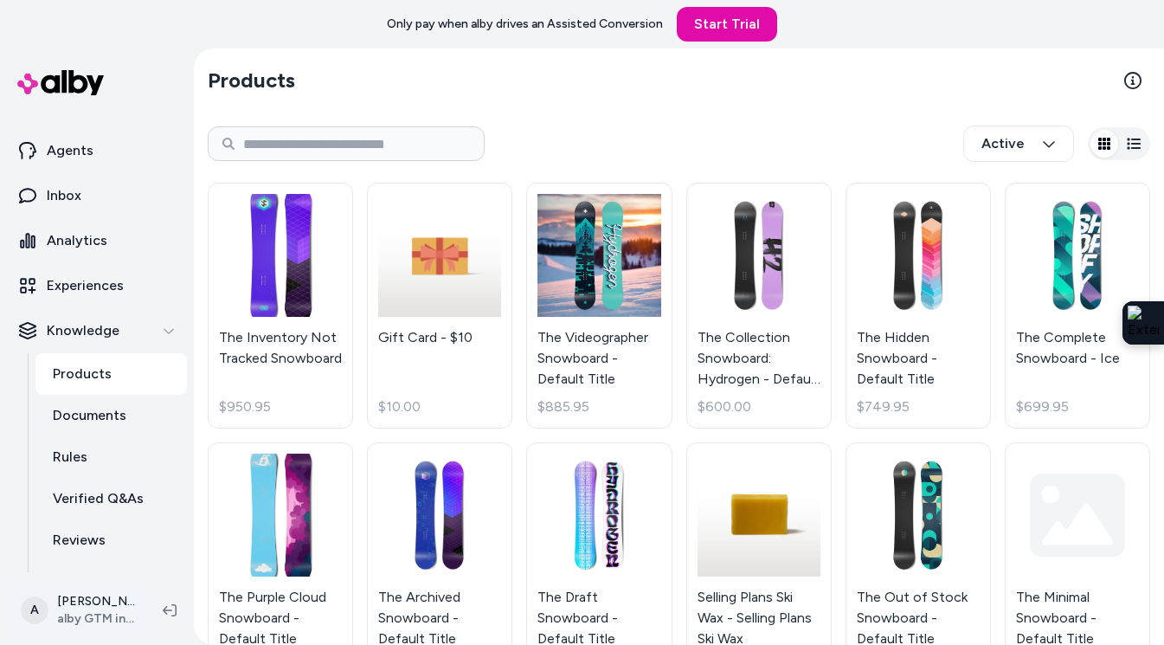
click at [138, 625] on html "Only pay when alby drives an Assisted Conversion Start Trial Home Agents Inbox …" at bounding box center [582, 322] width 1164 height 645
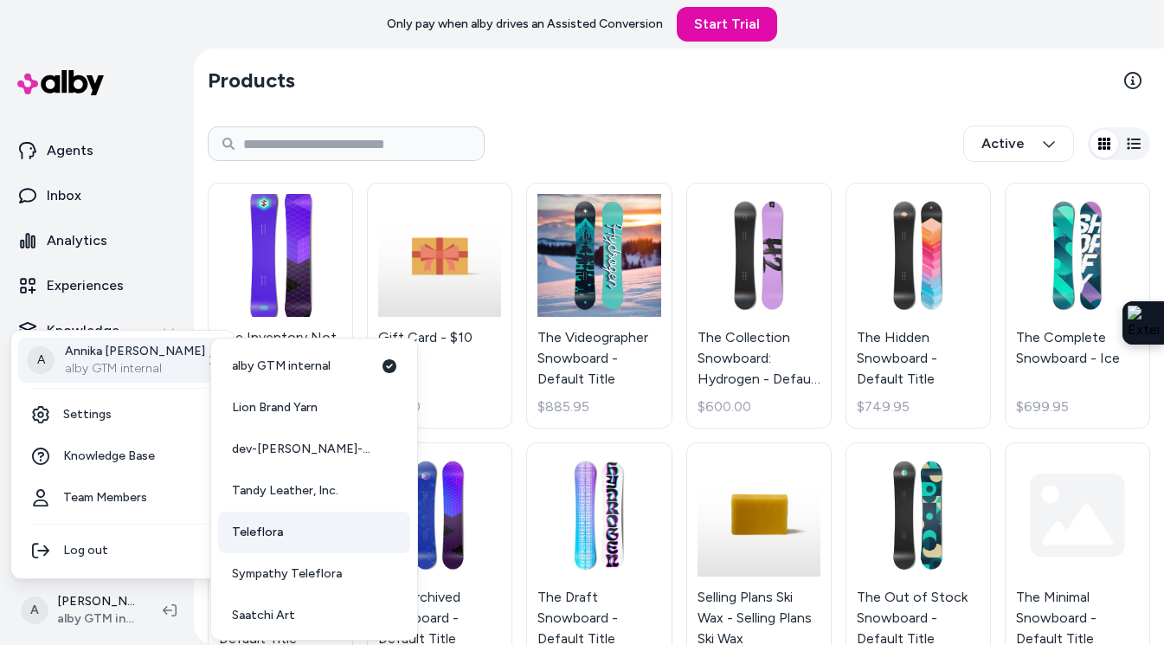
scroll to position [45, 0]
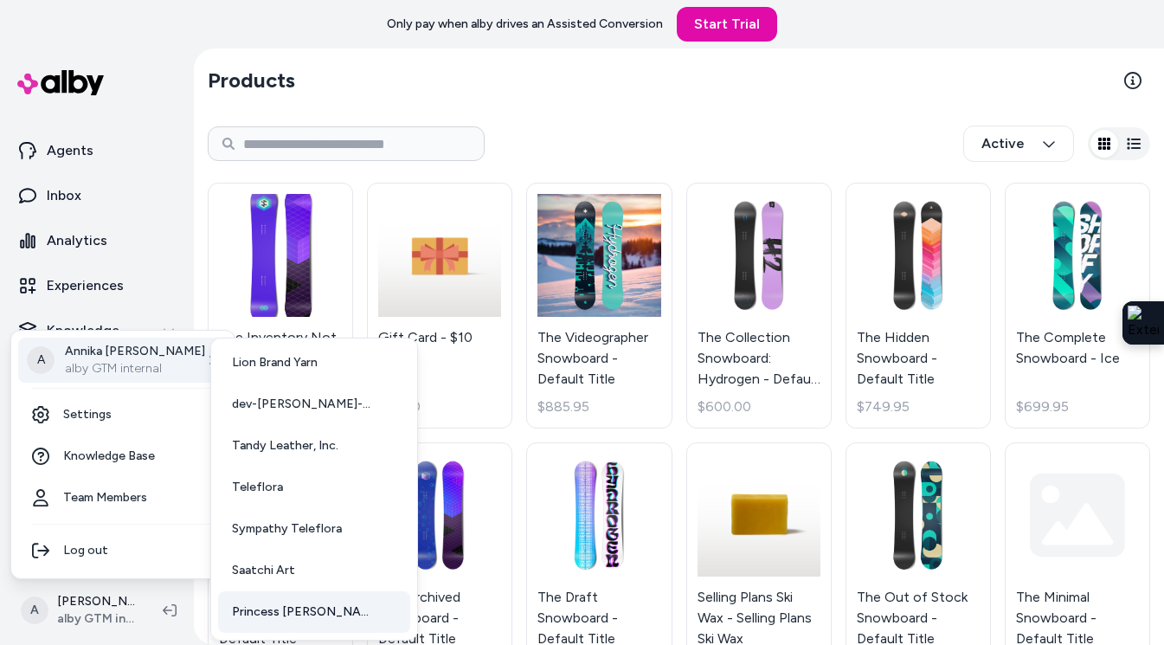
click at [271, 608] on span "Princess [PERSON_NAME] USA" at bounding box center [303, 611] width 143 height 17
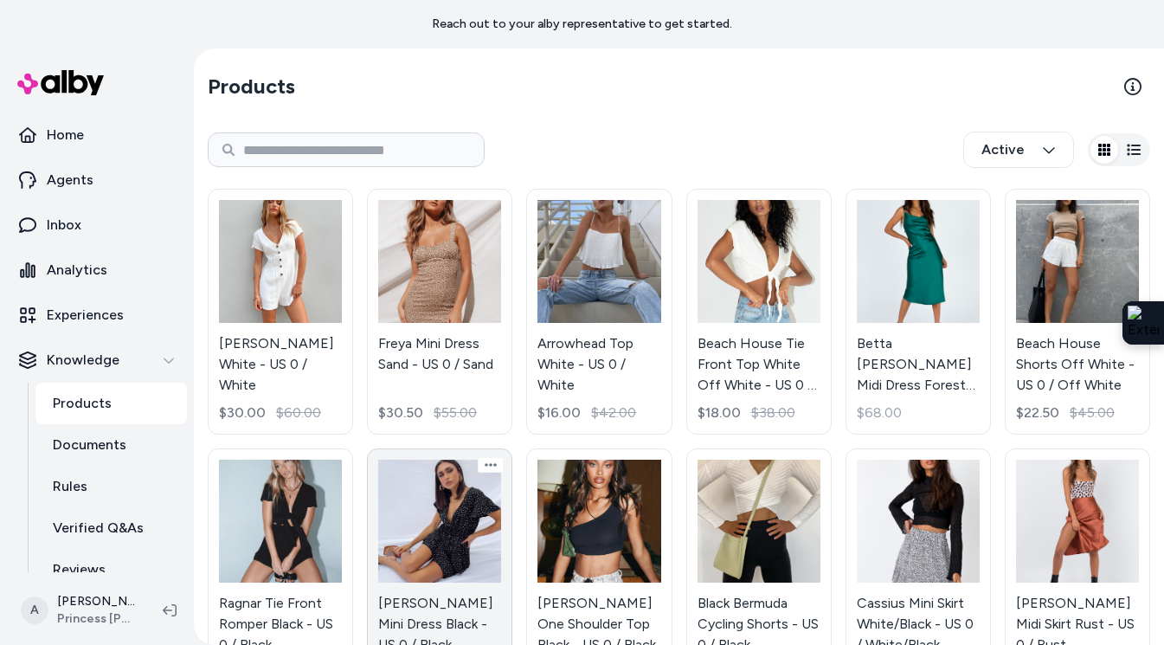
click at [440, 536] on link "[PERSON_NAME] Mini Dress Black - US 0 / Black $19.00 $55.00" at bounding box center [439, 571] width 145 height 246
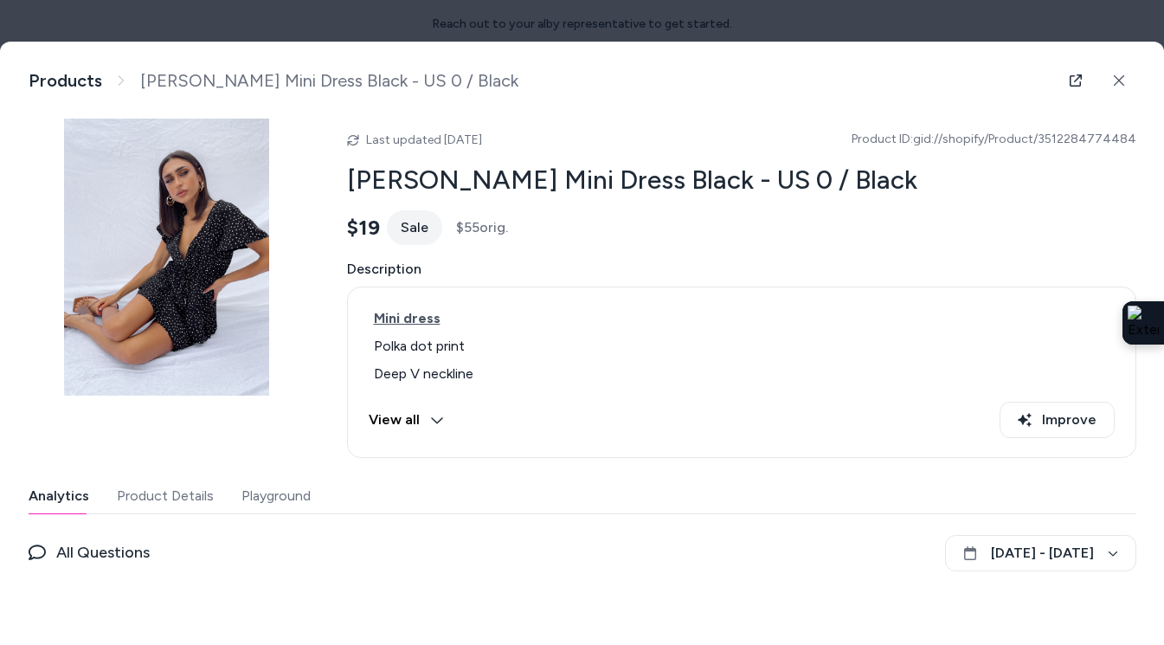
scroll to position [99, 0]
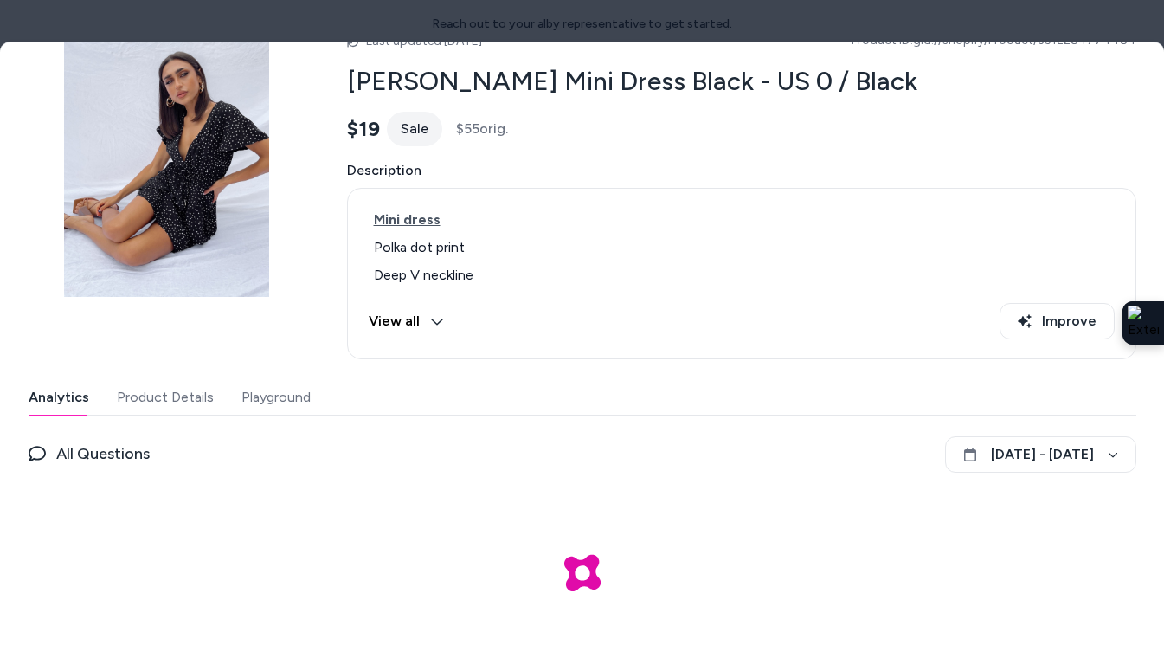
click at [256, 381] on button "Playground" at bounding box center [275, 397] width 69 height 35
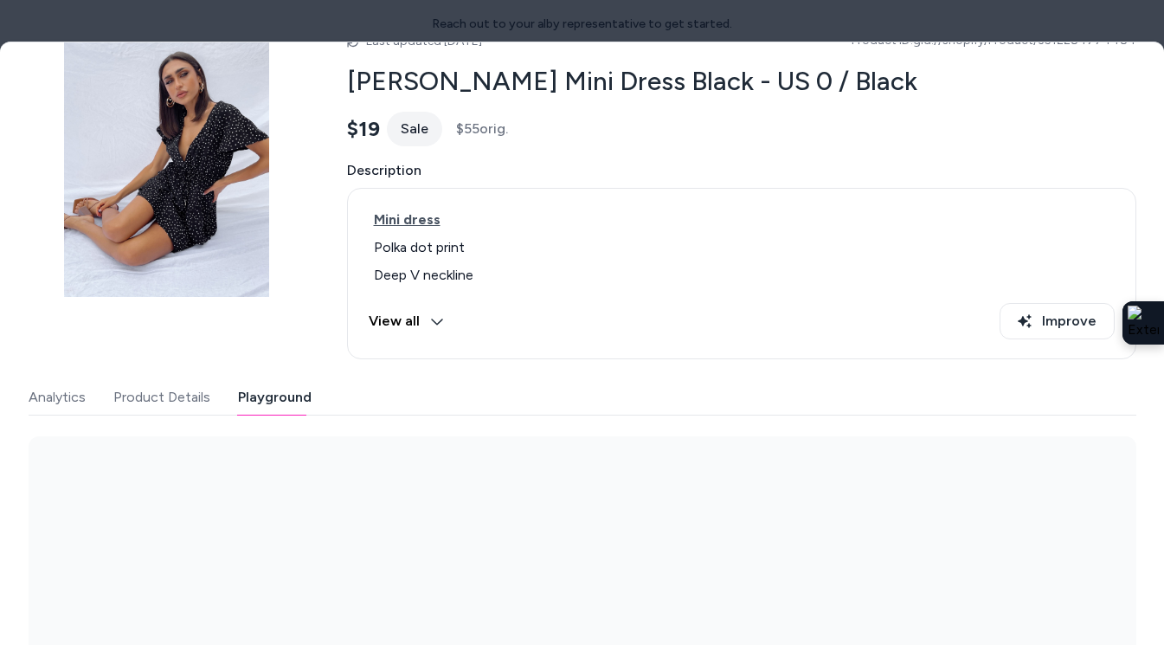
scroll to position [222, 0]
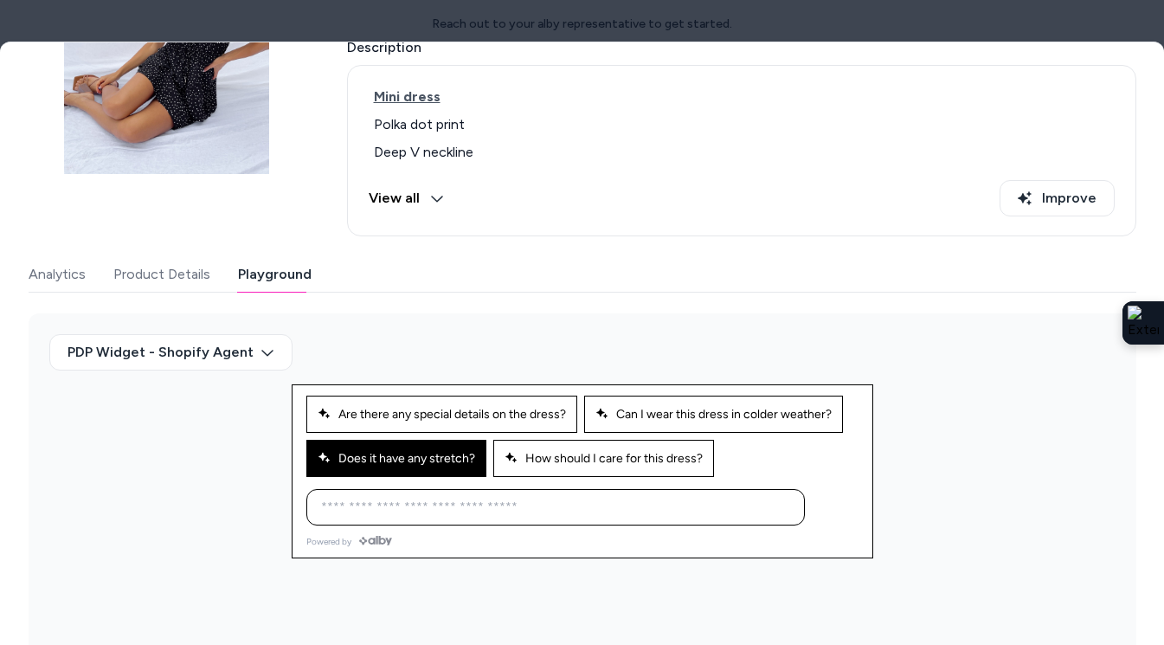
click at [469, 466] on button "Does it have any stretch?" at bounding box center [396, 458] width 180 height 37
type input "**********"
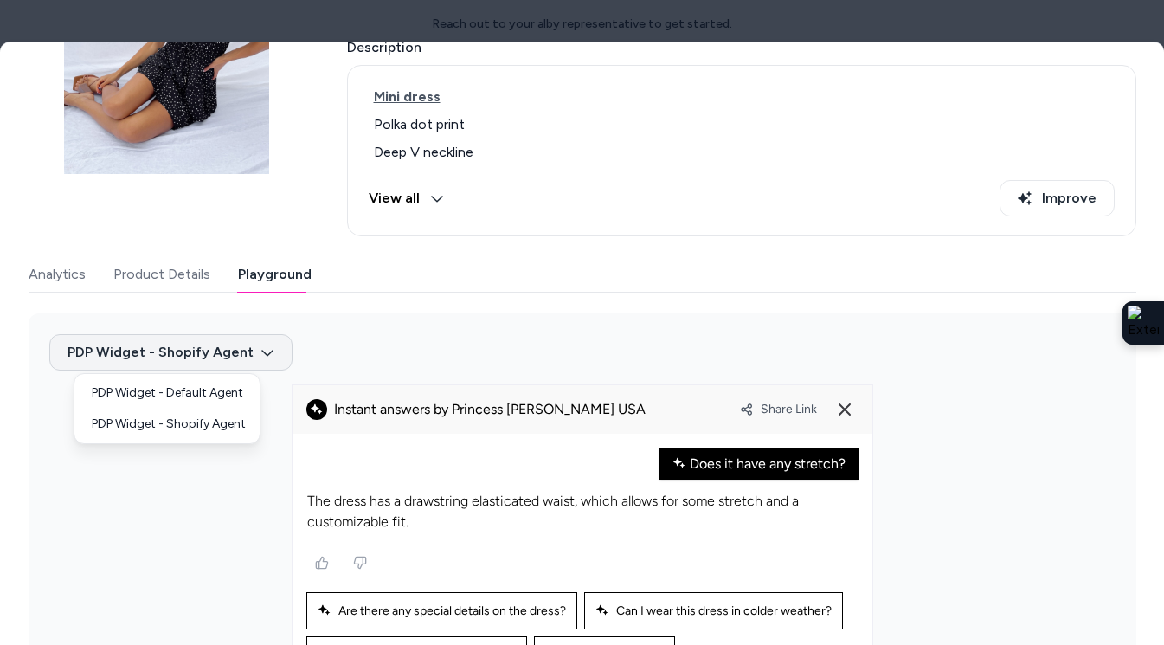
click at [233, 355] on body "Reach out to your alby representative to get started. Home Agents Inbox Analyti…" at bounding box center [582, 322] width 1164 height 645
click at [215, 389] on div "PDP Widget - Default Agent" at bounding box center [167, 392] width 178 height 31
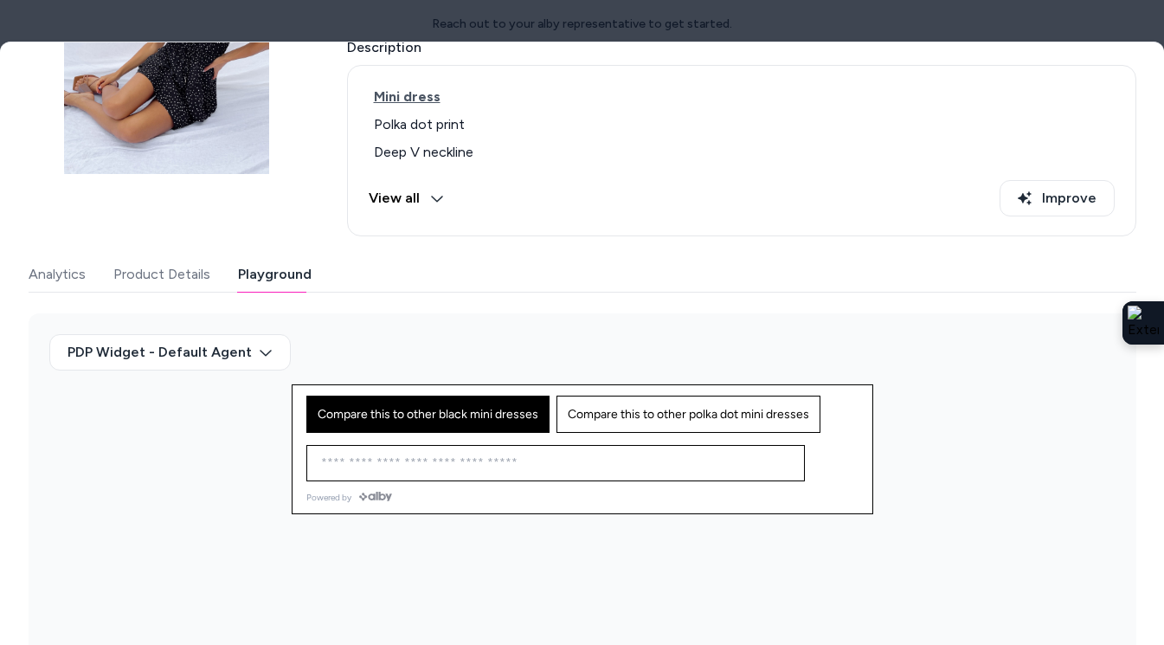
click at [434, 415] on span "Compare this to other black mini dresses" at bounding box center [428, 414] width 221 height 15
type input "**********"
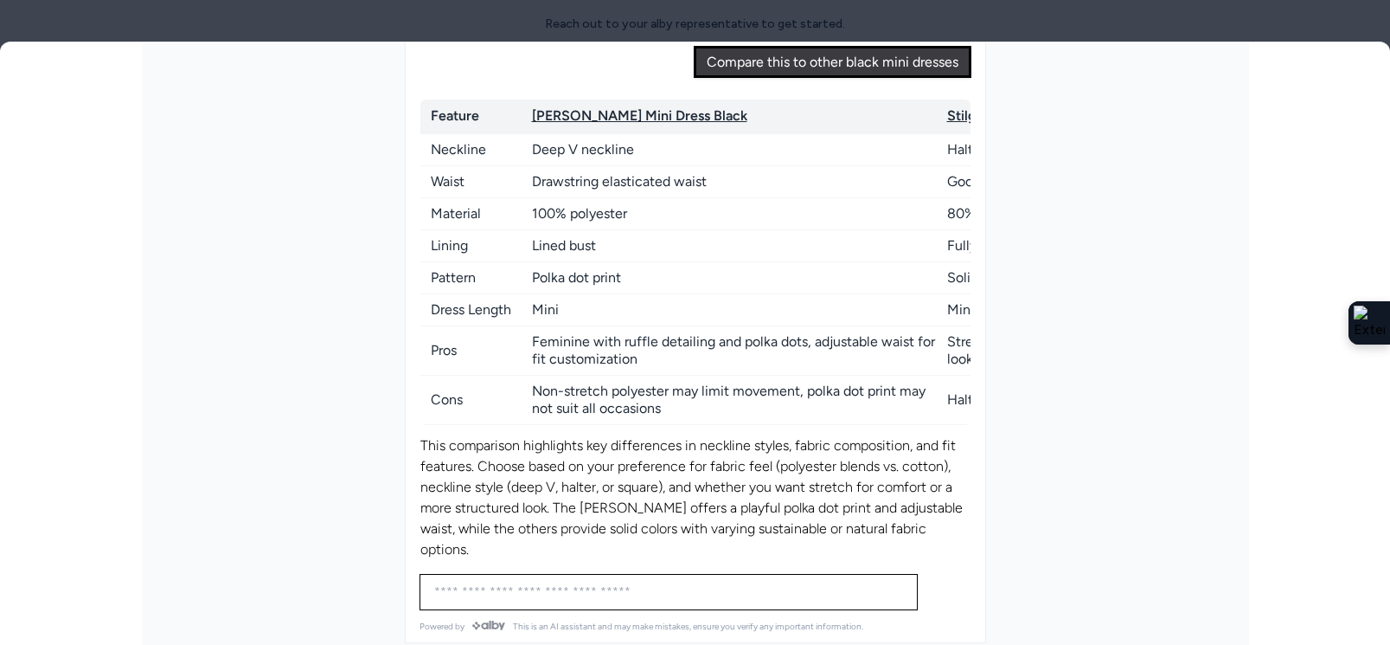
scroll to position [626, 0]
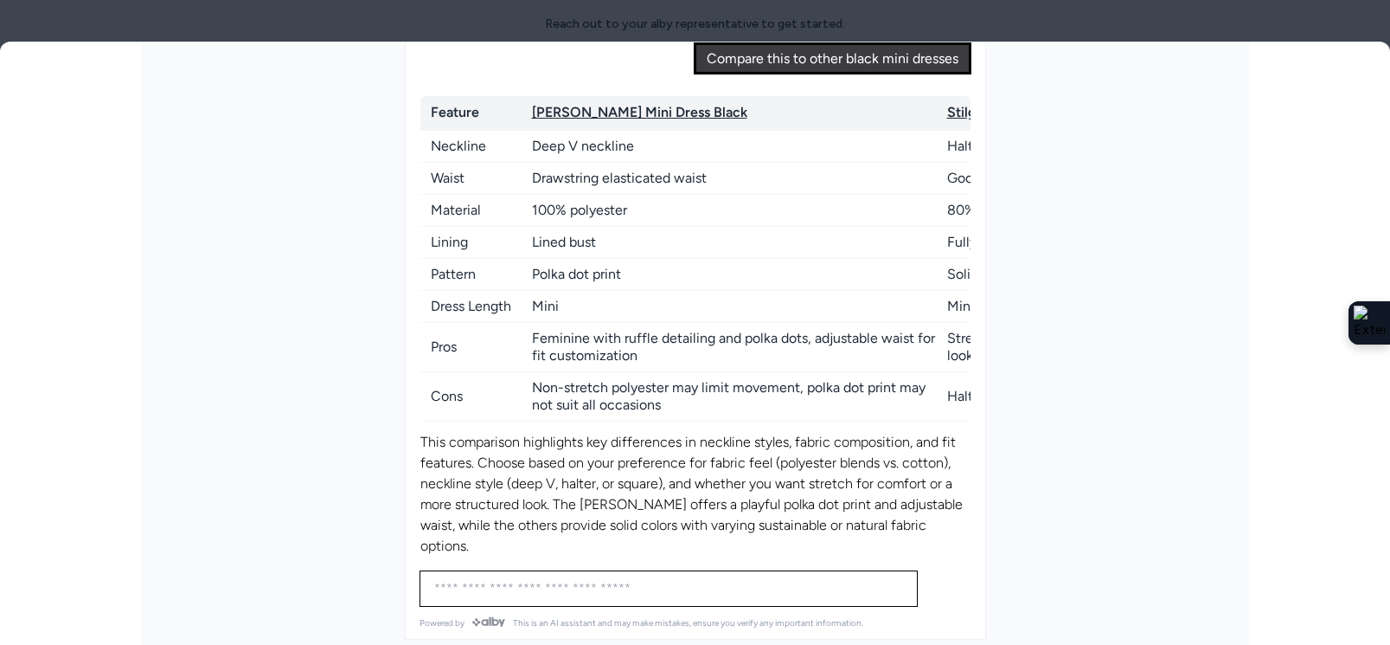
click at [845, 419] on div "Feature Bobbie Mini Dress Black Stilgar Mini Dress Black Dasha Mini Dress Black…" at bounding box center [696, 322] width 550 height 472
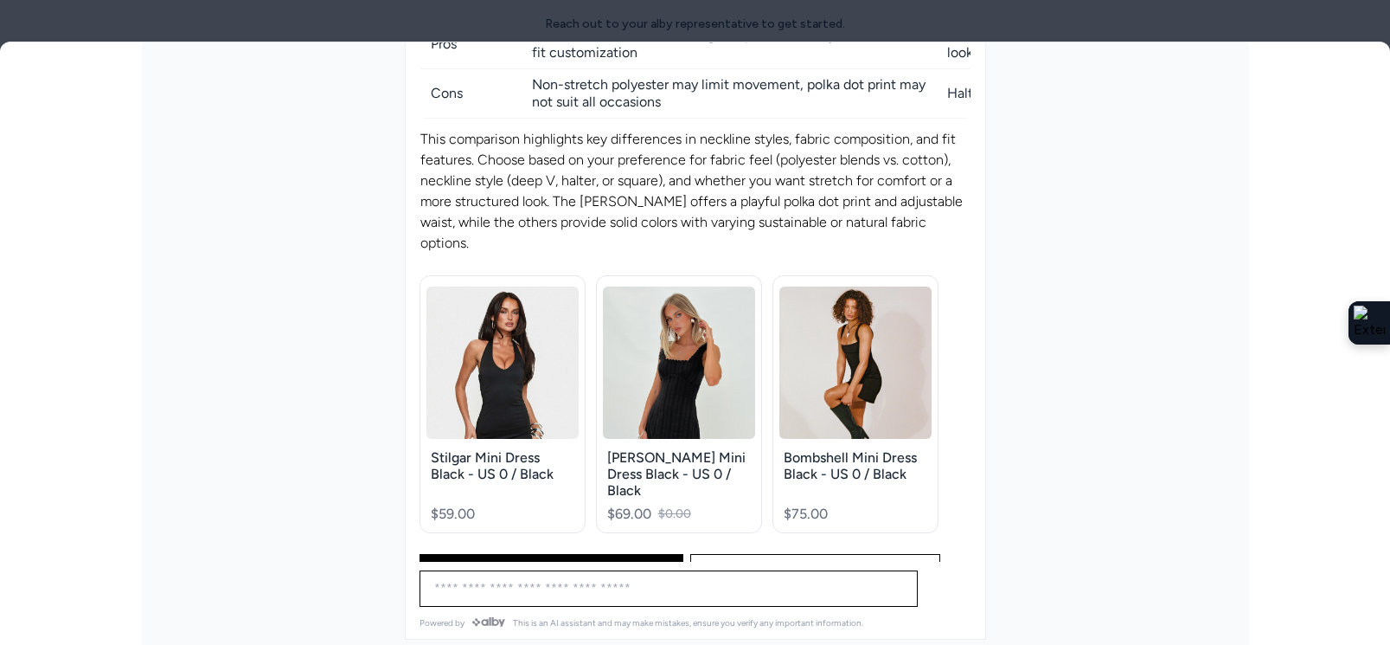
click at [603, 565] on span "Compare this to other polka dot mini dresses" at bounding box center [551, 572] width 241 height 15
type input "**********"
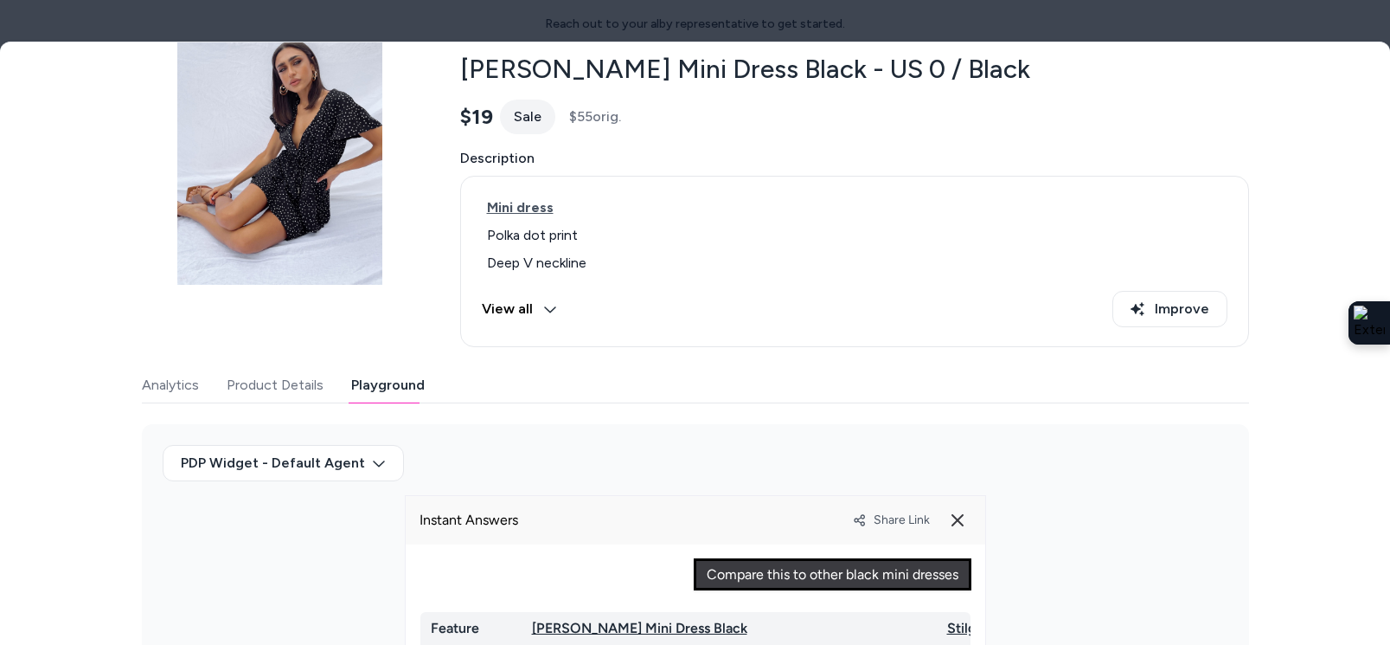
scroll to position [0, 0]
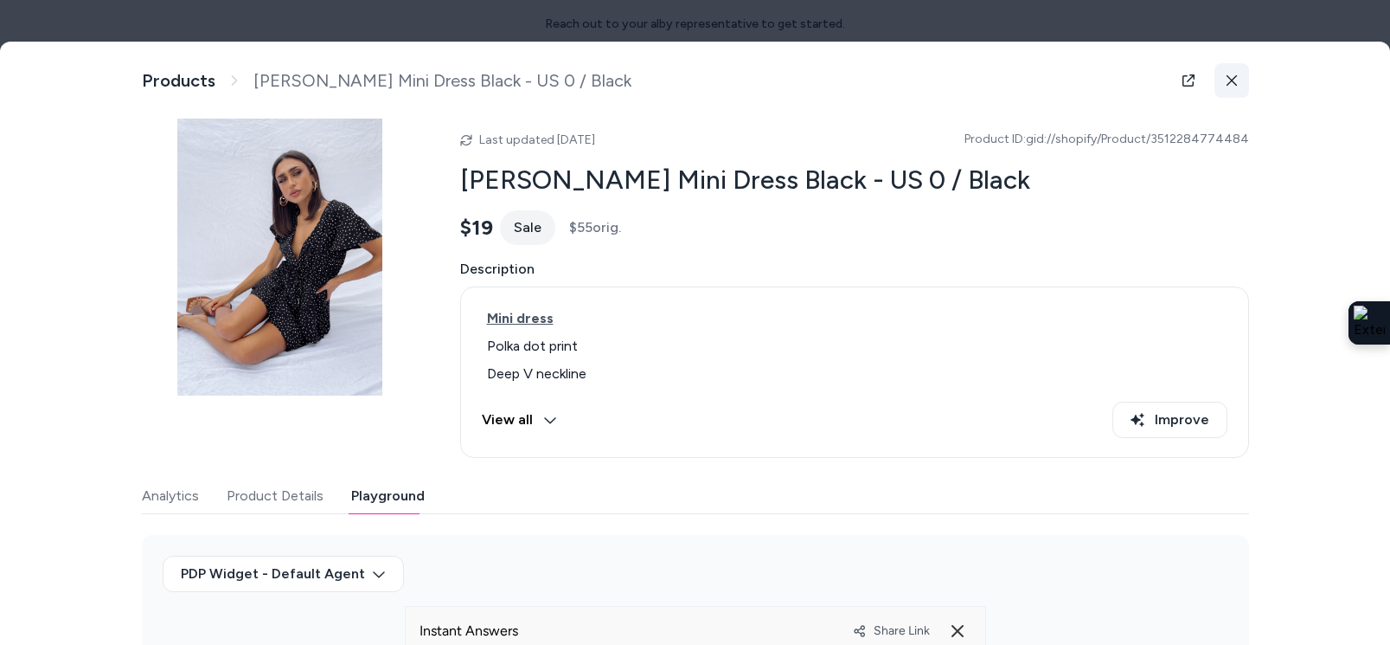
click at [1163, 83] on icon at bounding box center [1232, 80] width 12 height 12
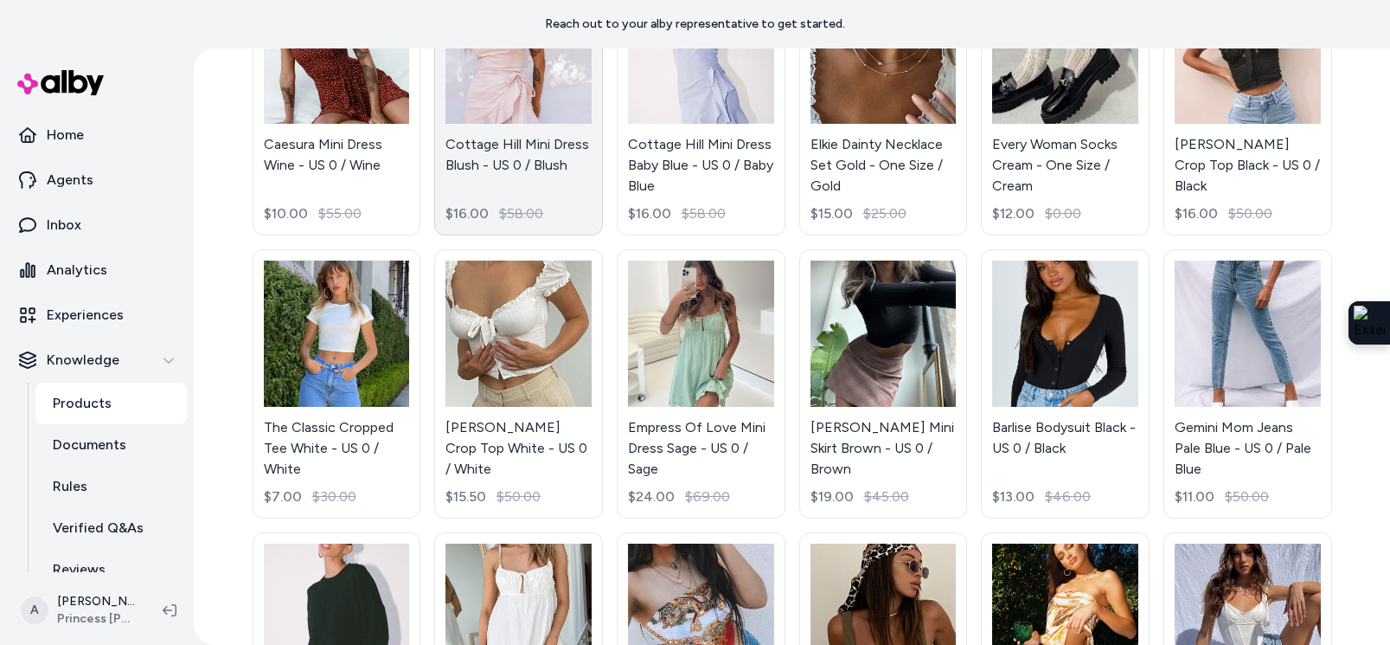
scroll to position [847, 0]
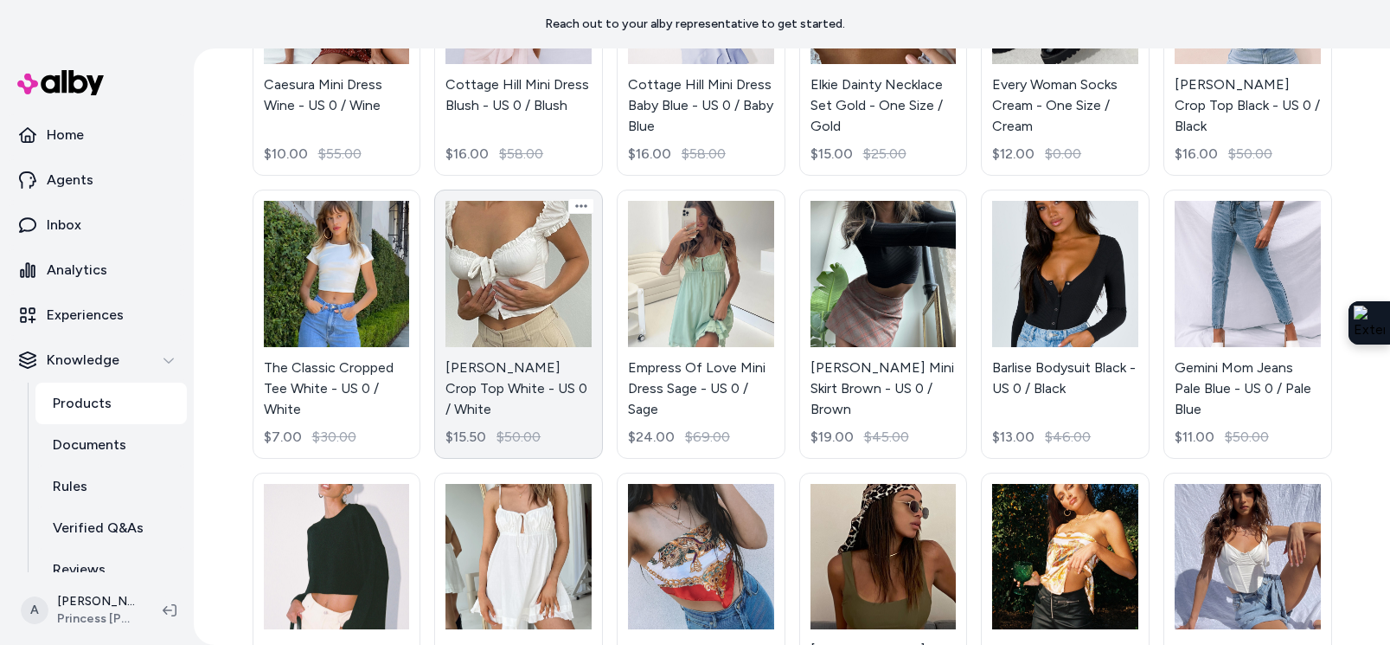
click at [536, 290] on link "Elouise Crop Top White - US 0 / White $15.50 $50.00" at bounding box center [518, 323] width 169 height 269
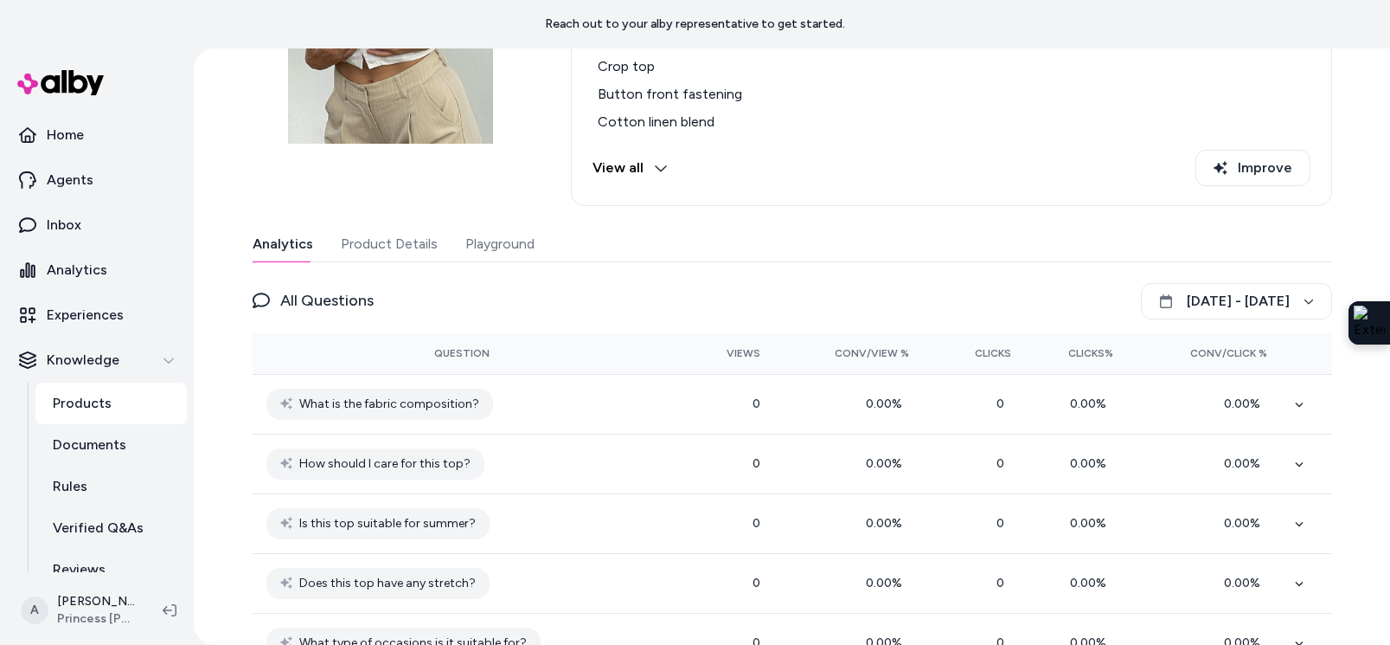
scroll to position [248, 0]
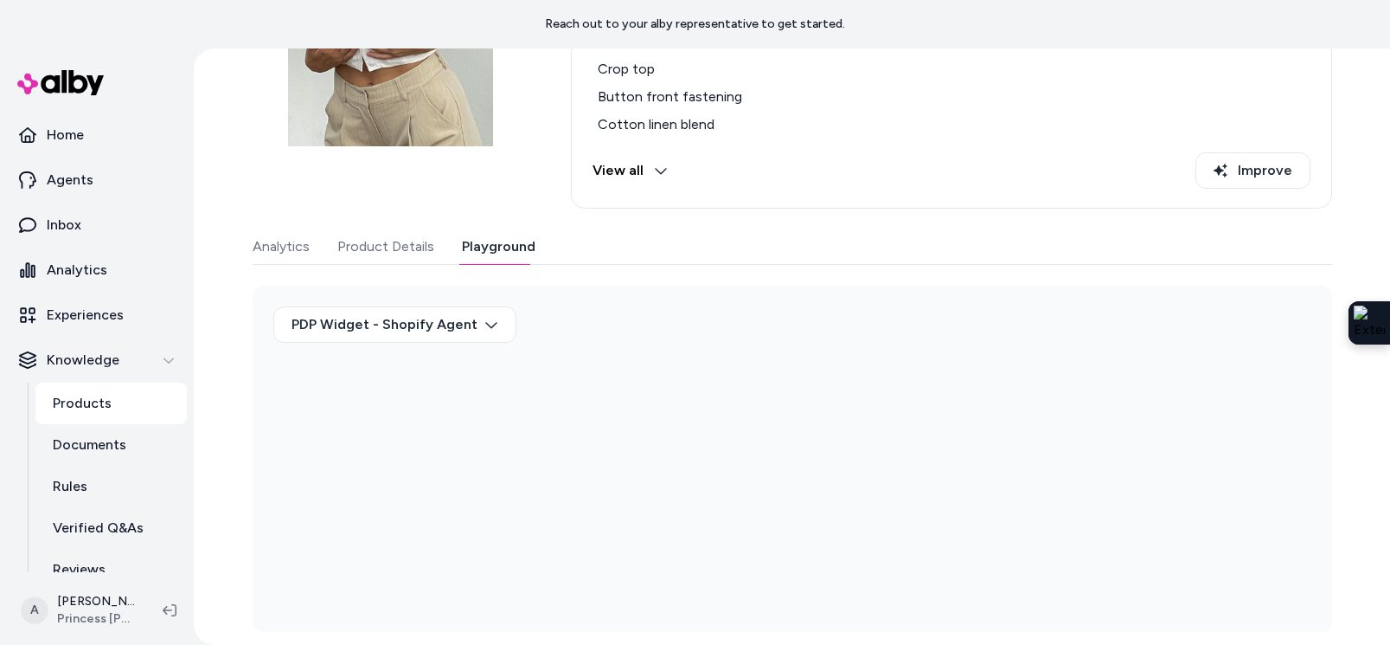
click at [484, 237] on button "Playground" at bounding box center [499, 246] width 74 height 35
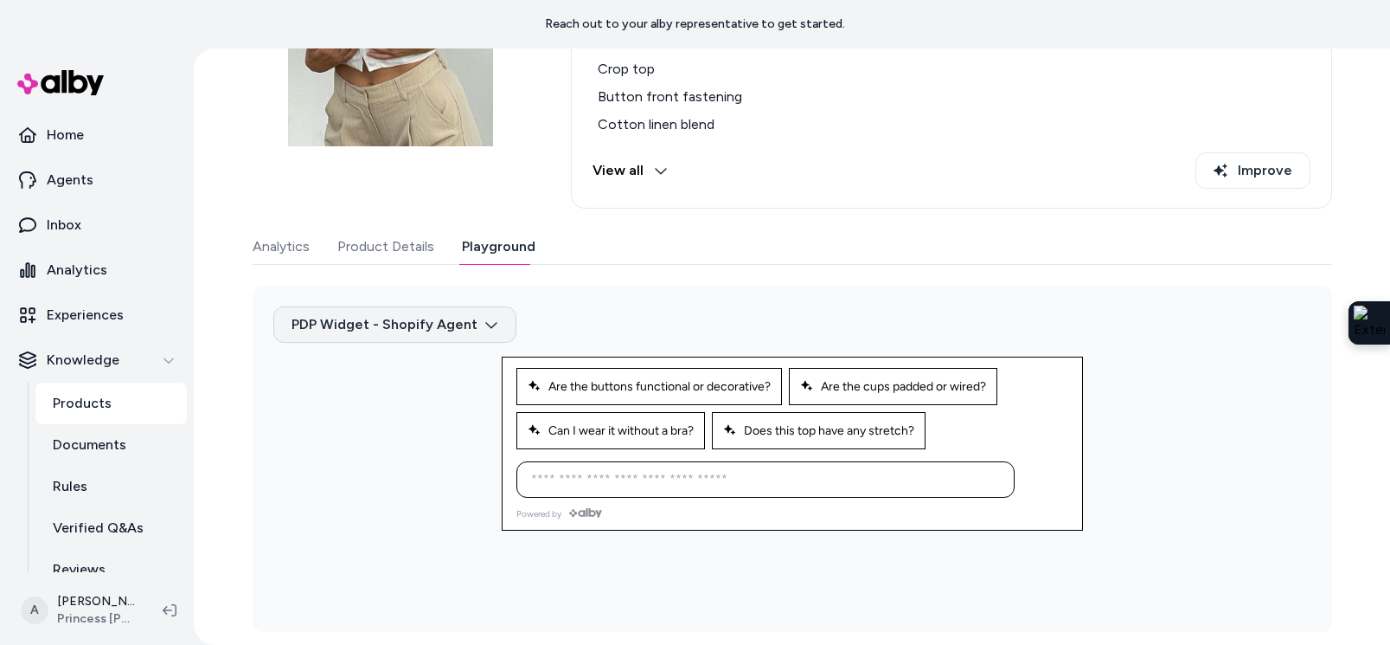
click at [451, 309] on html "Reach out to your alby representative to get started. Home Agents Inbox Analyti…" at bounding box center [695, 322] width 1390 height 645
click at [421, 367] on div "PDP Widget - Default Agent" at bounding box center [391, 365] width 178 height 31
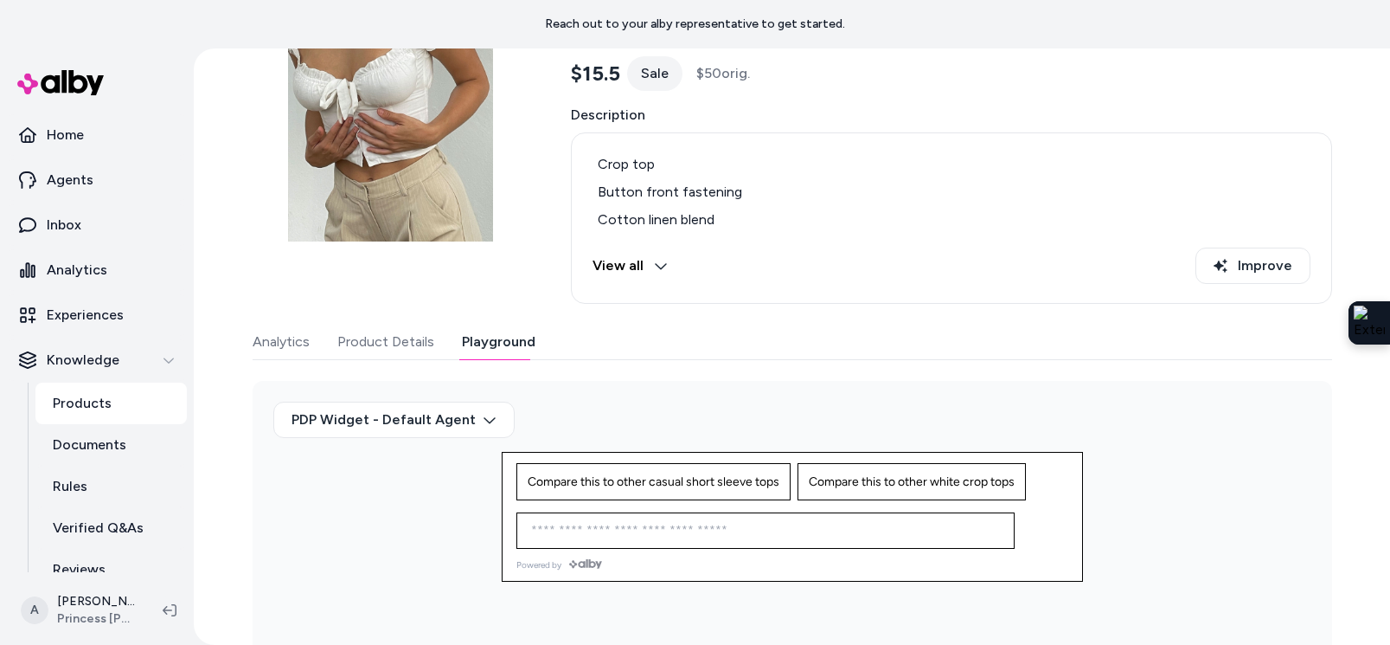
scroll to position [201, 0]
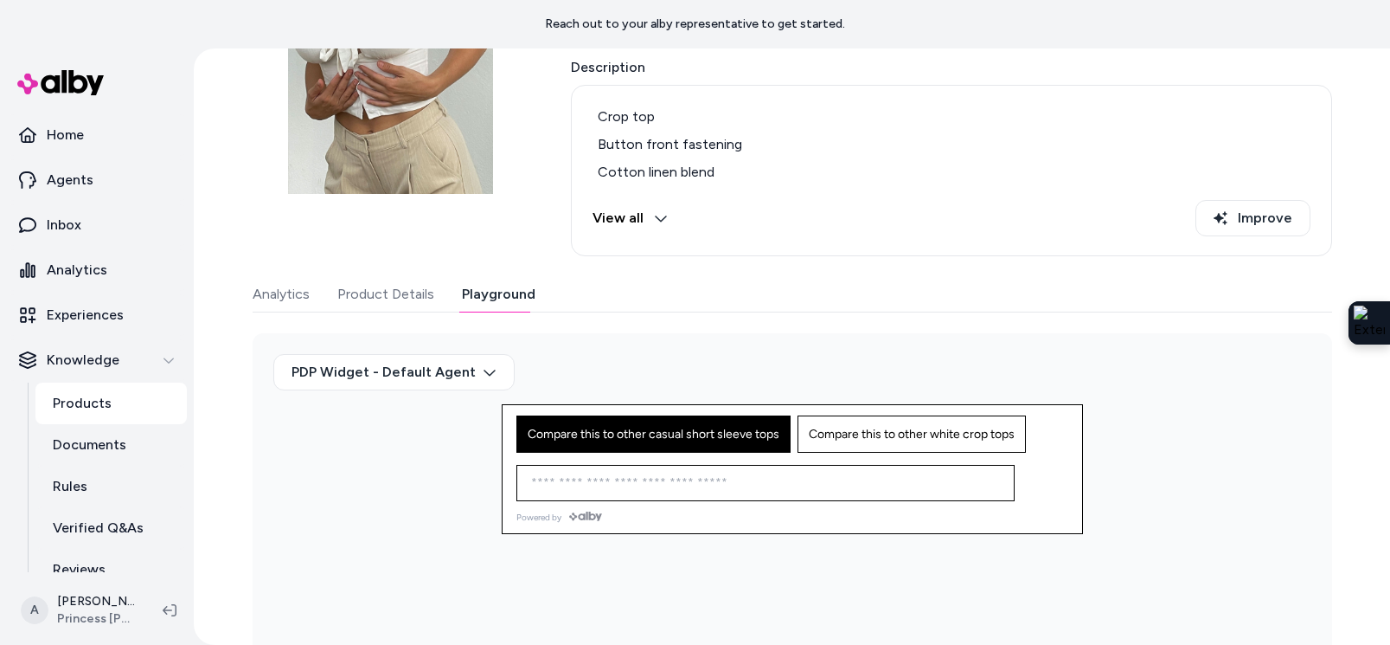
click at [607, 440] on button "Compare this to other casual short sleeve tops" at bounding box center [654, 433] width 274 height 37
type input "**********"
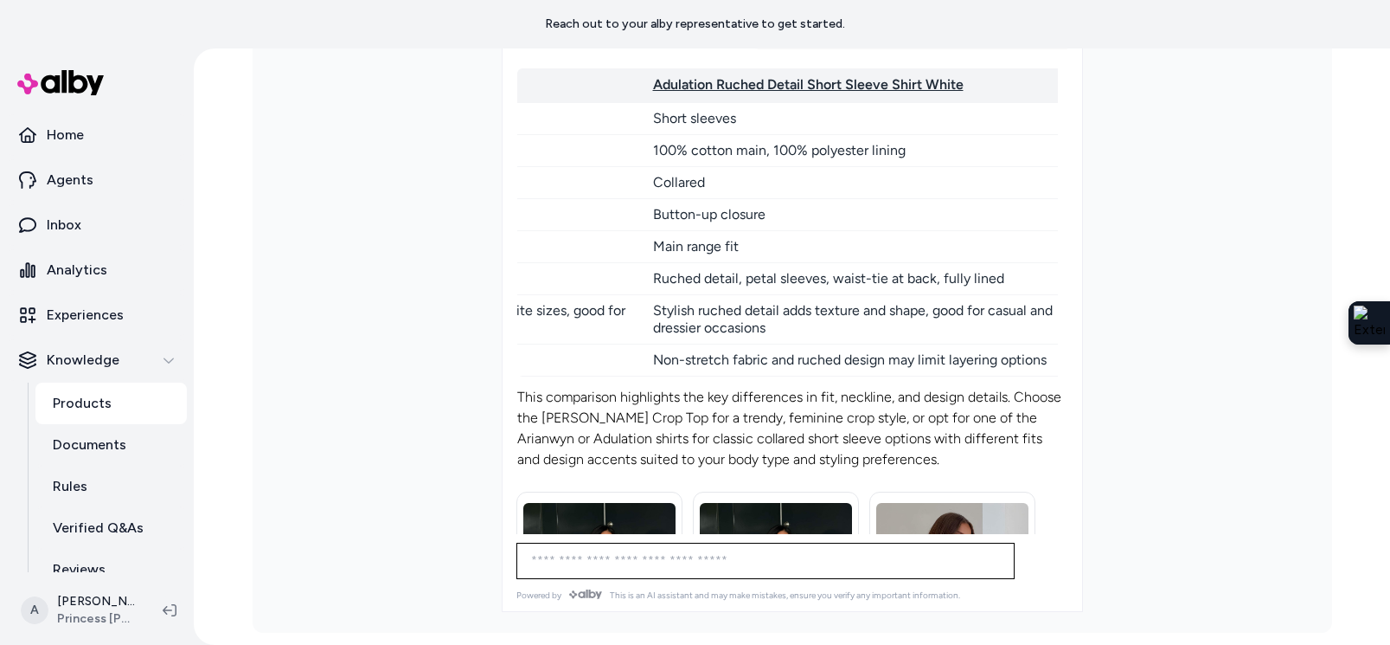
scroll to position [281, 0]
